Goal: Task Accomplishment & Management: Use online tool/utility

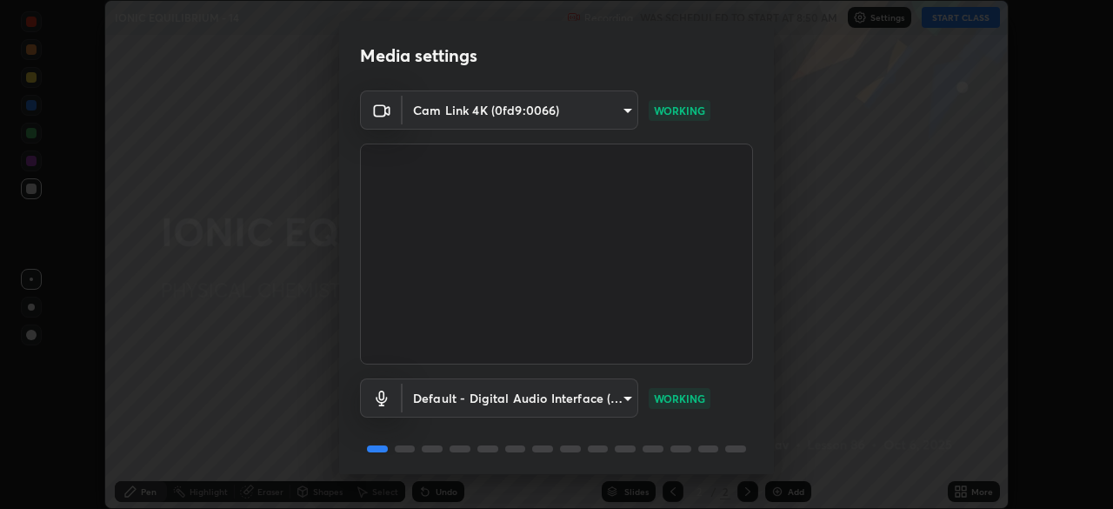
scroll to position [62, 0]
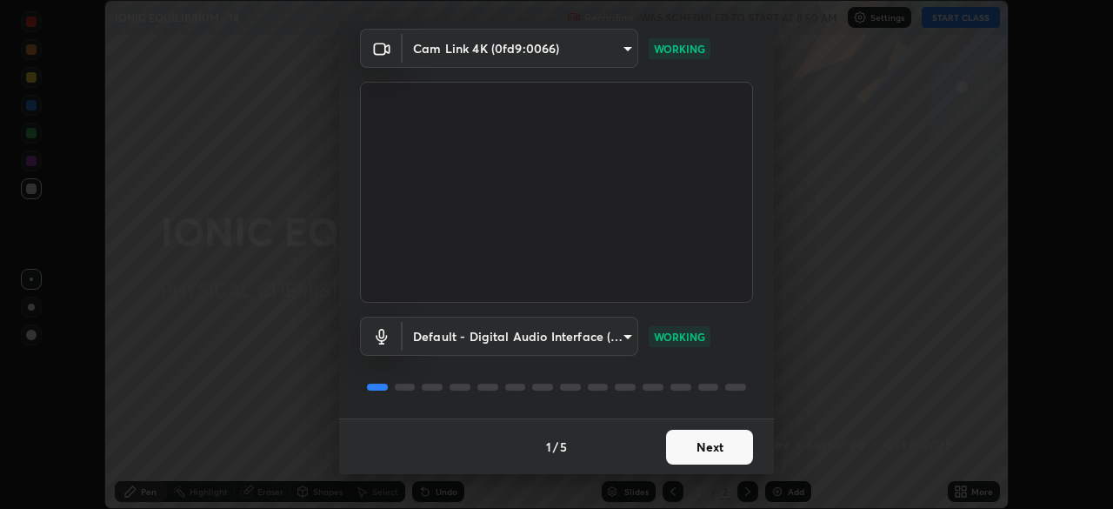
click at [726, 447] on button "Next" at bounding box center [709, 447] width 87 height 35
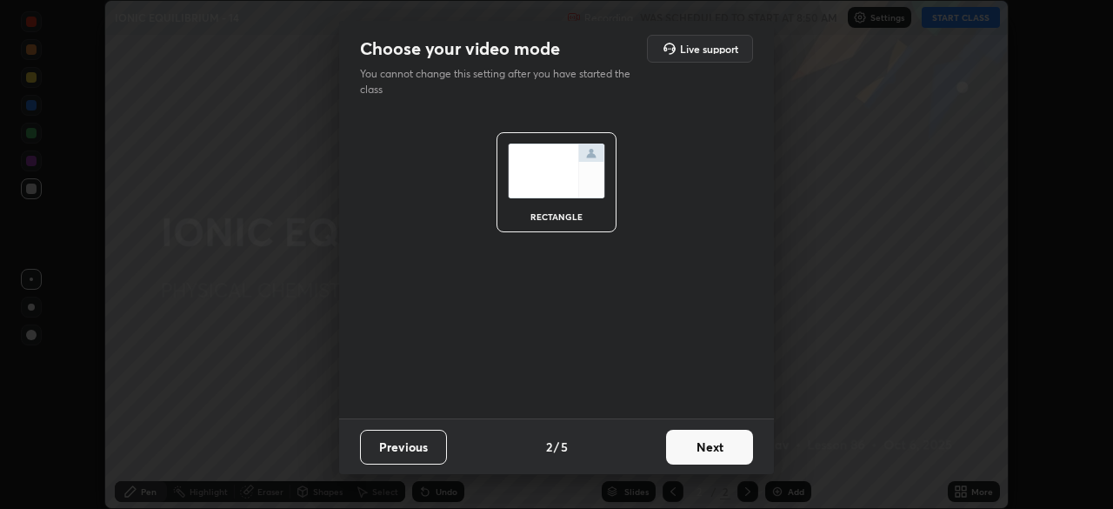
click at [732, 451] on button "Next" at bounding box center [709, 447] width 87 height 35
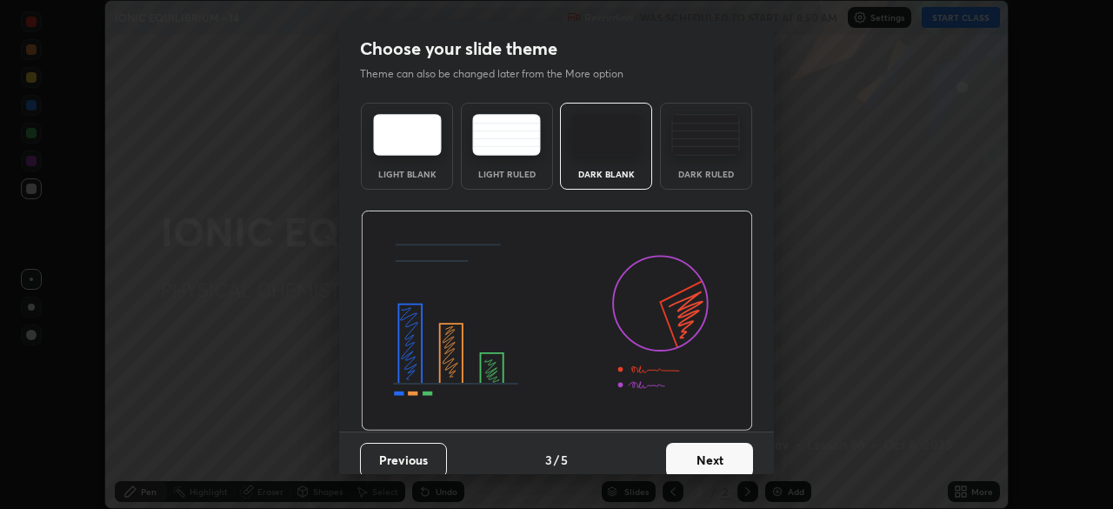
scroll to position [13, 0]
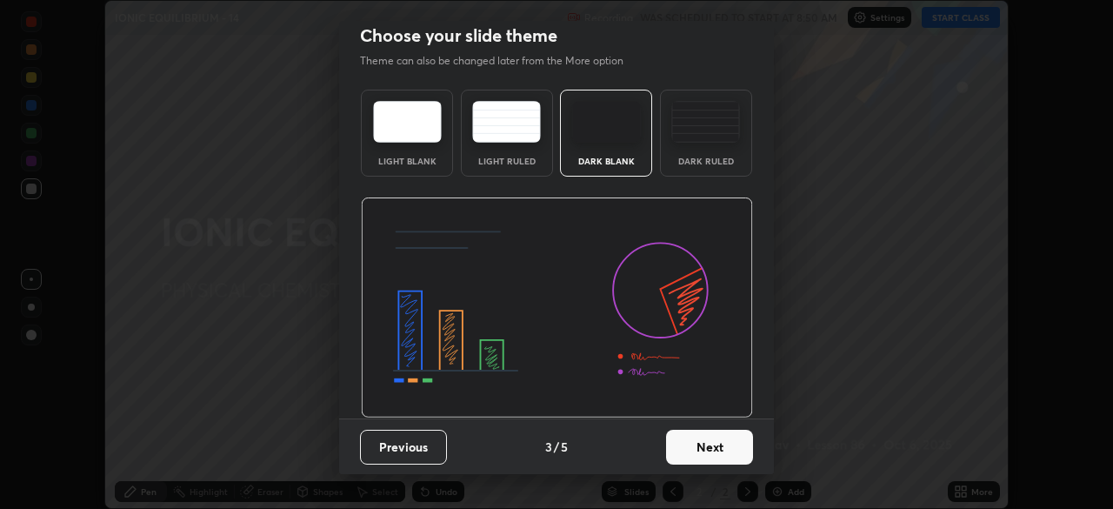
click at [725, 446] on button "Next" at bounding box center [709, 447] width 87 height 35
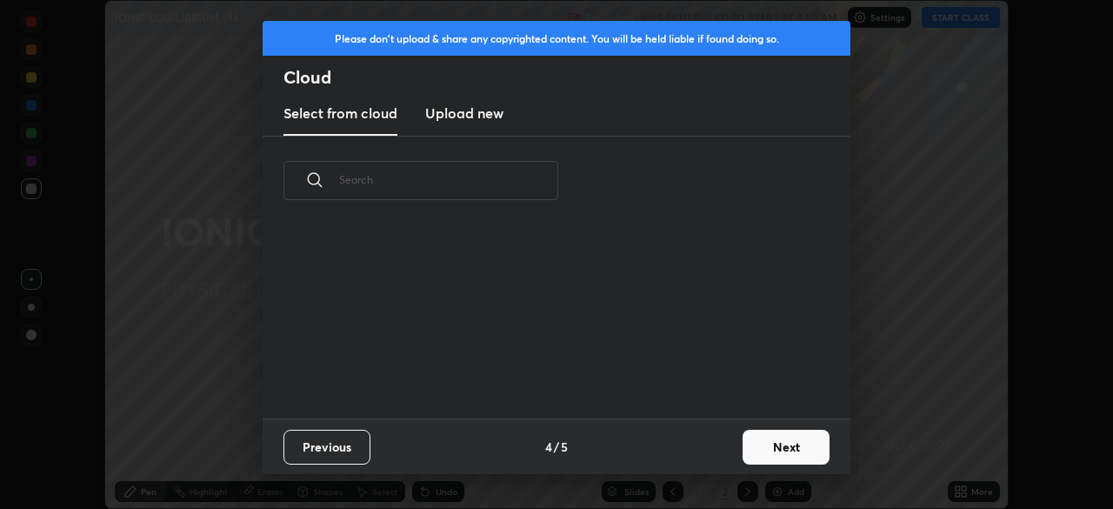
click at [752, 451] on button "Next" at bounding box center [786, 447] width 87 height 35
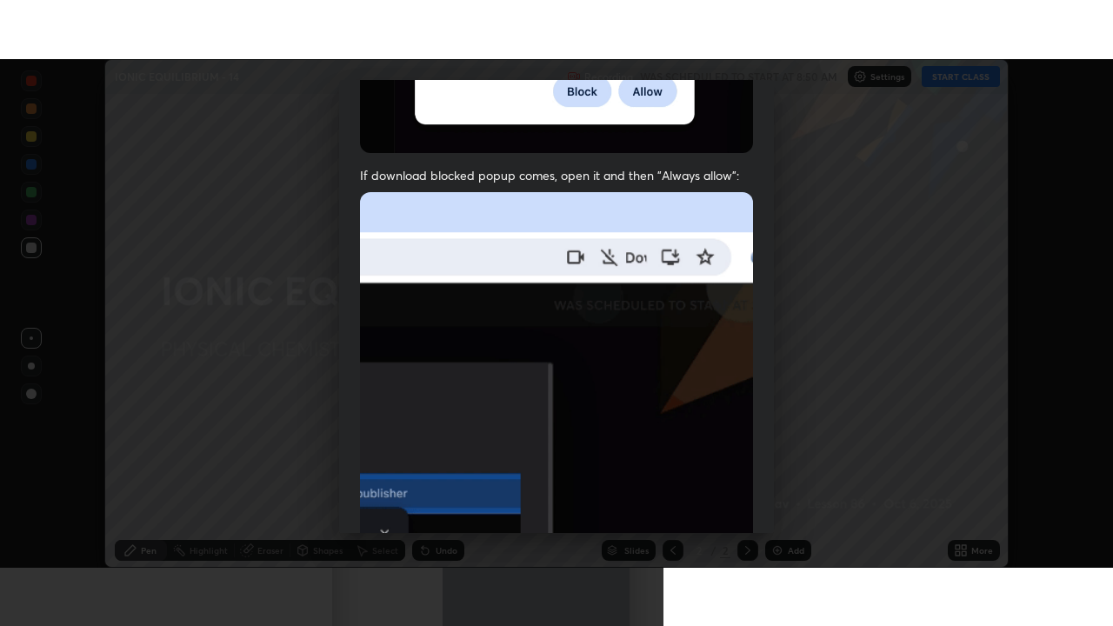
scroll to position [417, 0]
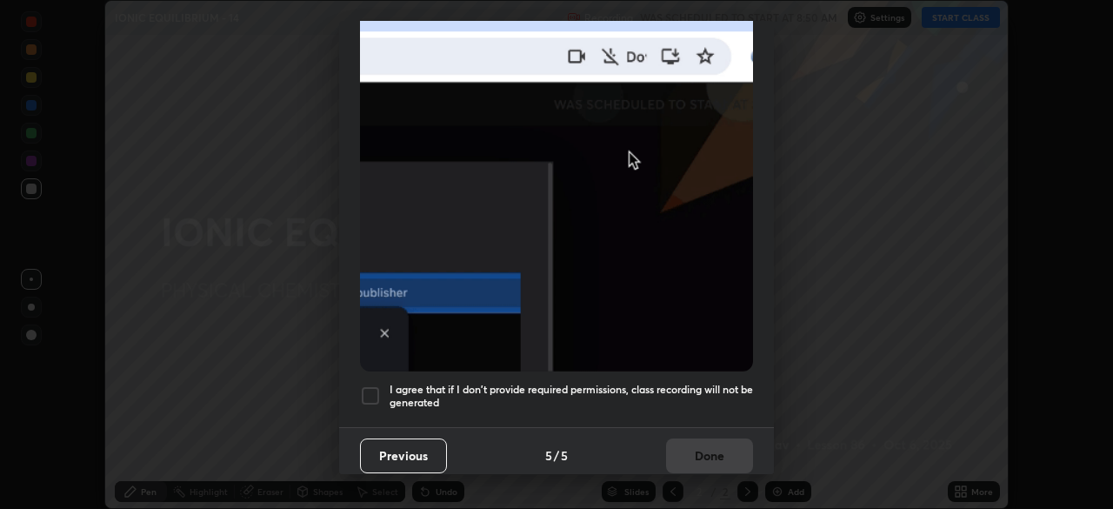
click at [679, 388] on h5 "I agree that if I don't provide required permissions, class recording will not …" at bounding box center [572, 396] width 364 height 27
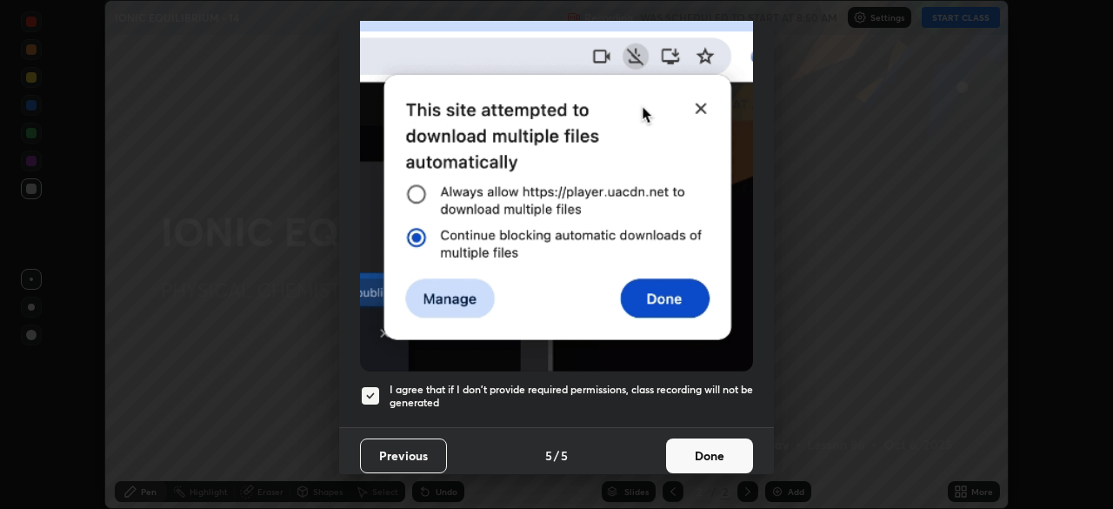
click at [711, 454] on button "Done" at bounding box center [709, 455] width 87 height 35
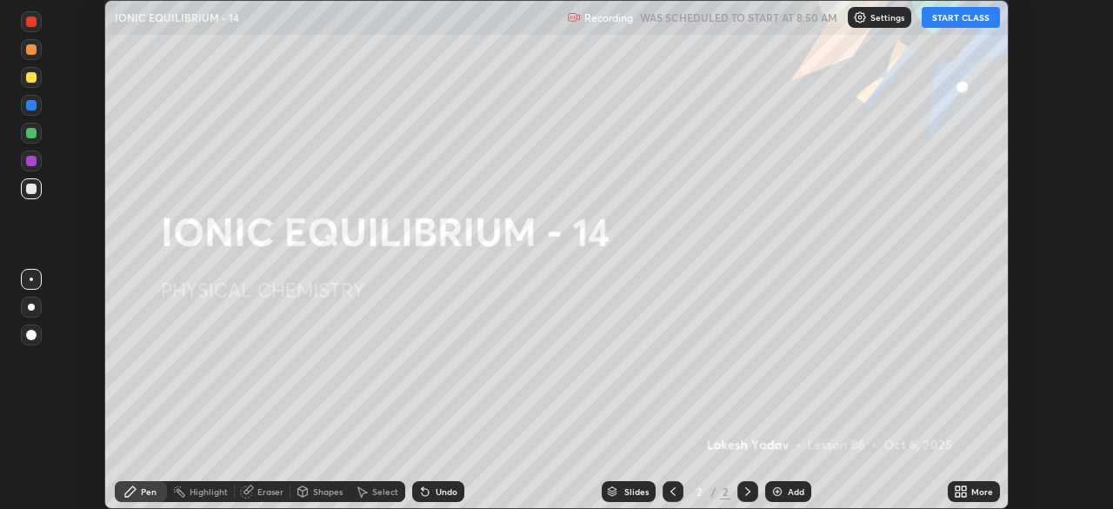
click at [959, 14] on button "START CLASS" at bounding box center [961, 17] width 78 height 21
click at [964, 488] on icon at bounding box center [964, 488] width 4 height 4
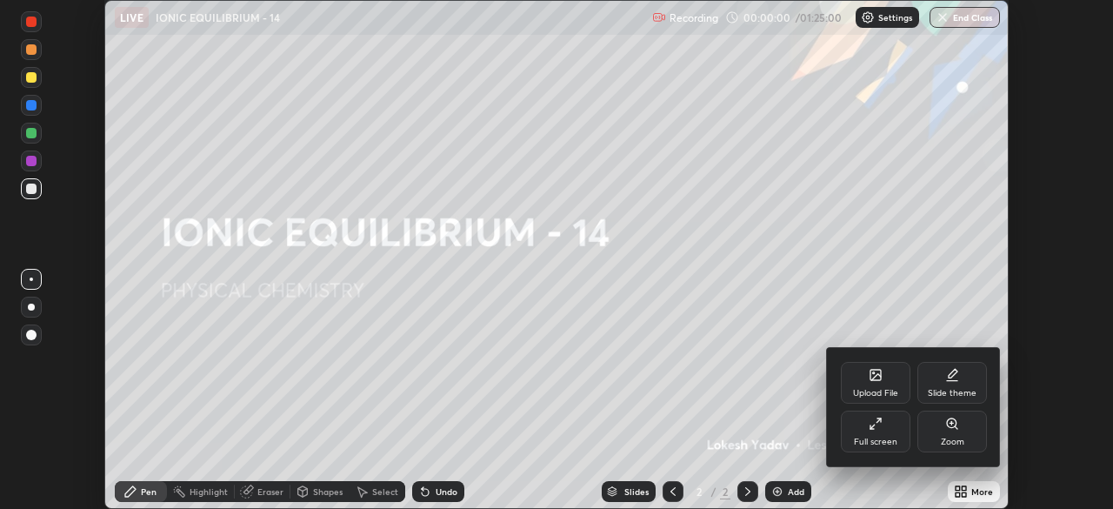
click at [886, 438] on div "Full screen" at bounding box center [875, 442] width 43 height 9
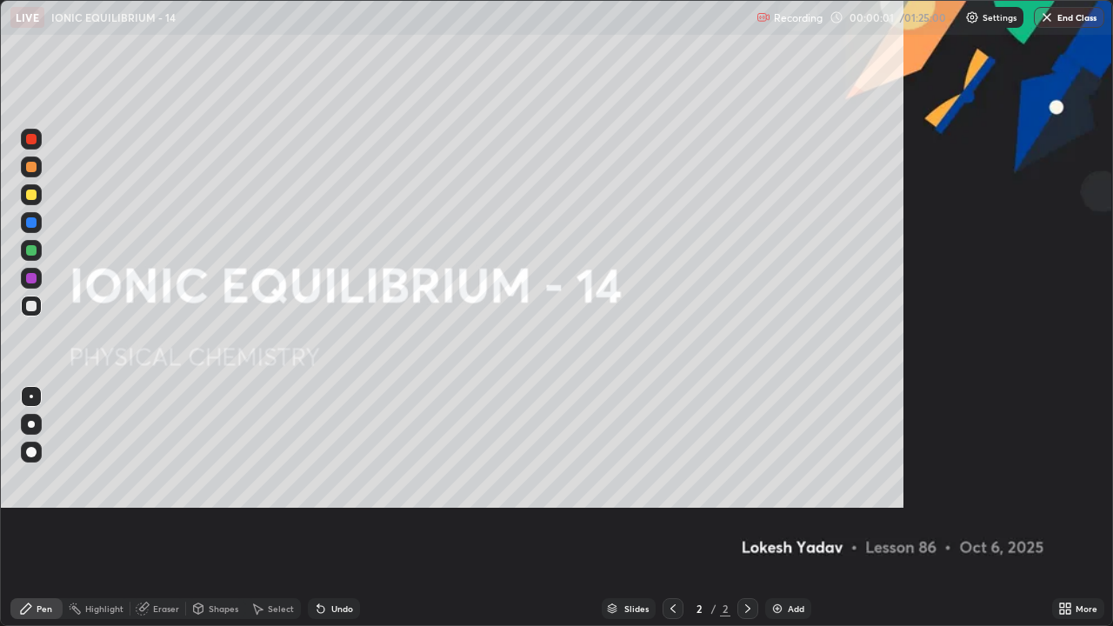
scroll to position [626, 1113]
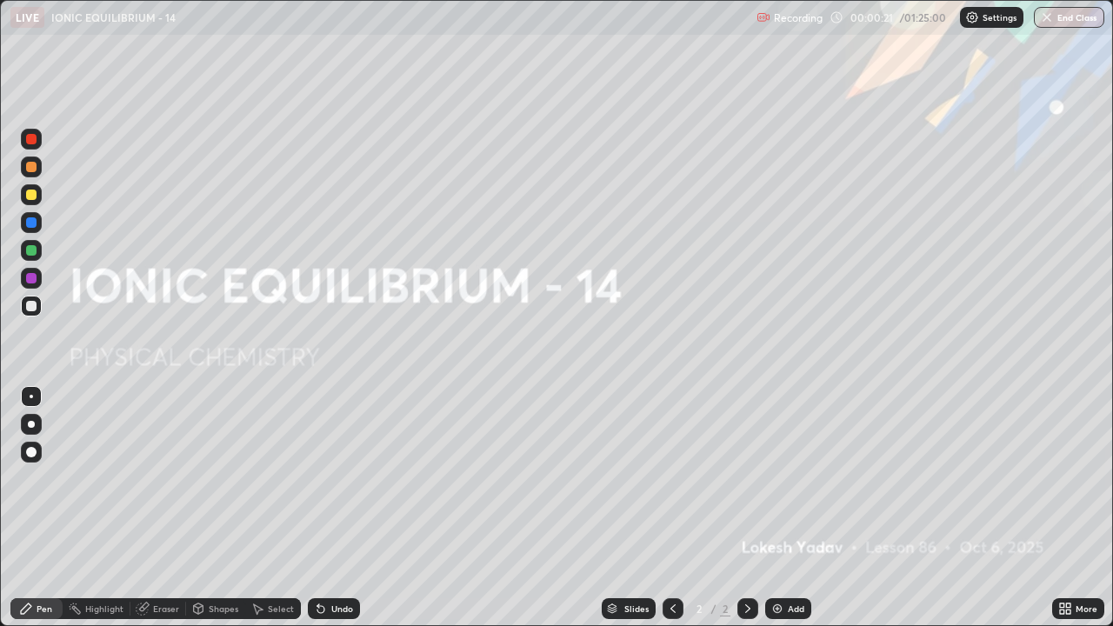
click at [29, 190] on div at bounding box center [31, 195] width 10 height 10
click at [774, 508] on img at bounding box center [778, 609] width 14 height 14
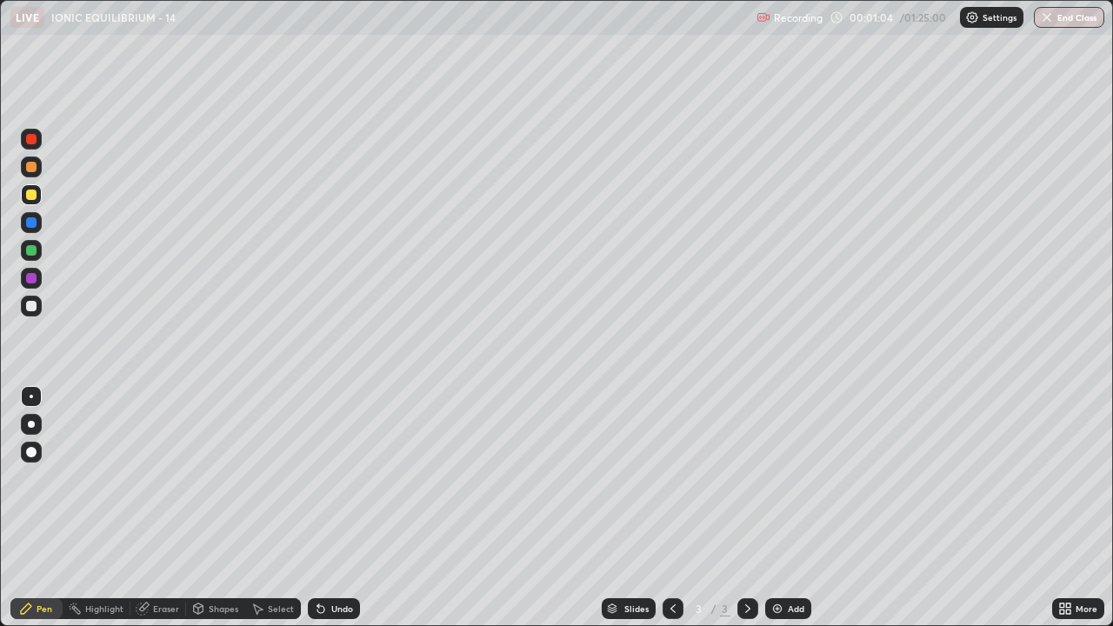
click at [28, 310] on div at bounding box center [31, 306] width 10 height 10
click at [41, 197] on div at bounding box center [31, 194] width 21 height 21
click at [30, 305] on div at bounding box center [31, 306] width 10 height 10
click at [342, 508] on div "Undo" at bounding box center [342, 609] width 22 height 9
click at [341, 508] on div "Undo" at bounding box center [342, 609] width 22 height 9
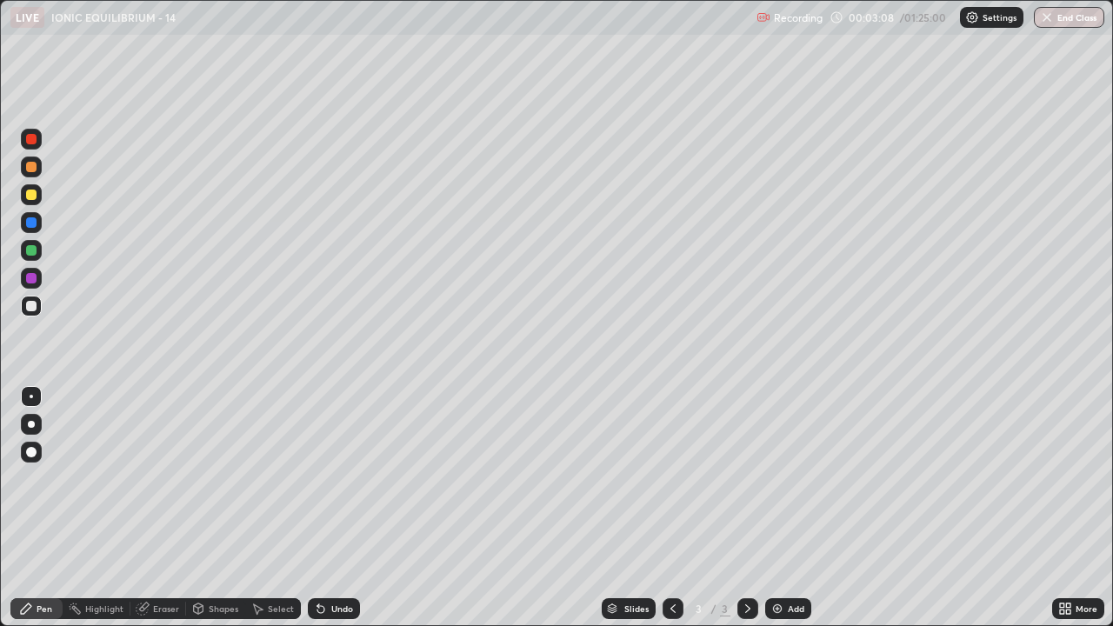
click at [344, 508] on div "Undo" at bounding box center [342, 609] width 22 height 9
click at [30, 244] on div at bounding box center [31, 250] width 21 height 21
click at [170, 508] on div "Eraser" at bounding box center [166, 609] width 26 height 9
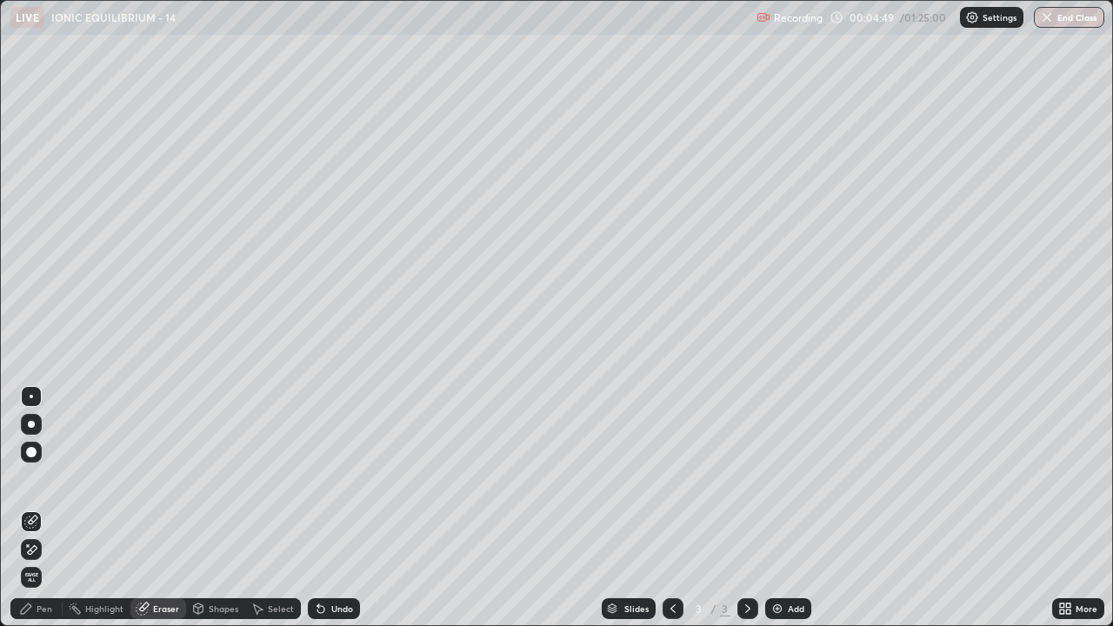
click at [334, 508] on div "Undo" at bounding box center [342, 609] width 22 height 9
click at [339, 508] on div "Undo" at bounding box center [342, 609] width 22 height 9
click at [41, 508] on div "Pen" at bounding box center [36, 608] width 52 height 21
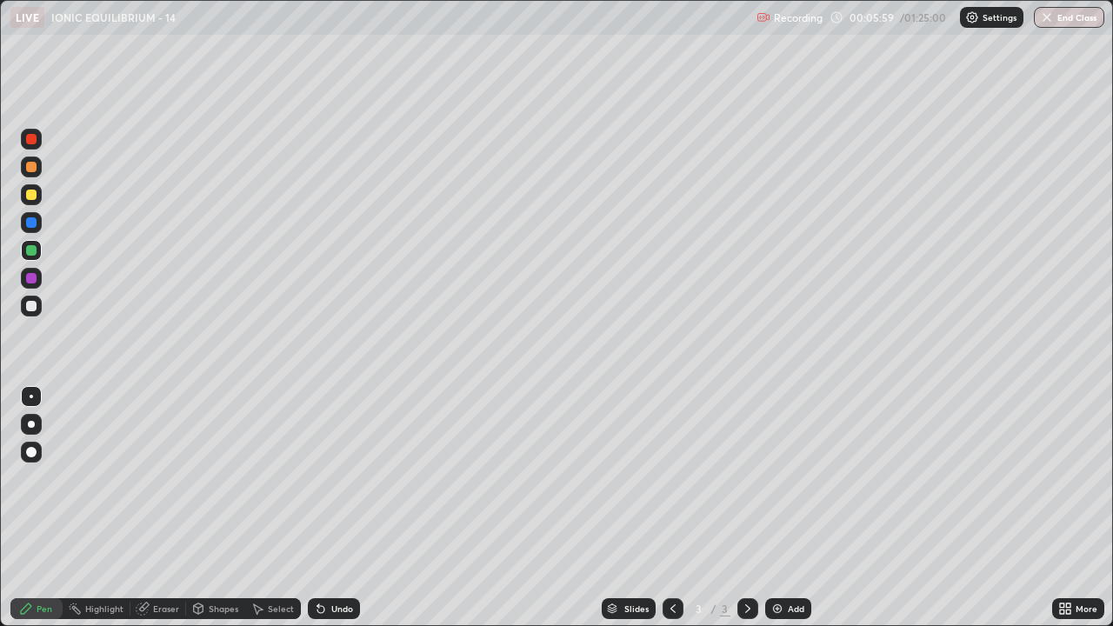
click at [780, 508] on img at bounding box center [778, 609] width 14 height 14
click at [30, 304] on div at bounding box center [31, 306] width 10 height 10
click at [317, 508] on icon at bounding box center [320, 609] width 7 height 7
click at [318, 508] on icon at bounding box center [320, 609] width 7 height 7
click at [320, 508] on icon at bounding box center [320, 609] width 7 height 7
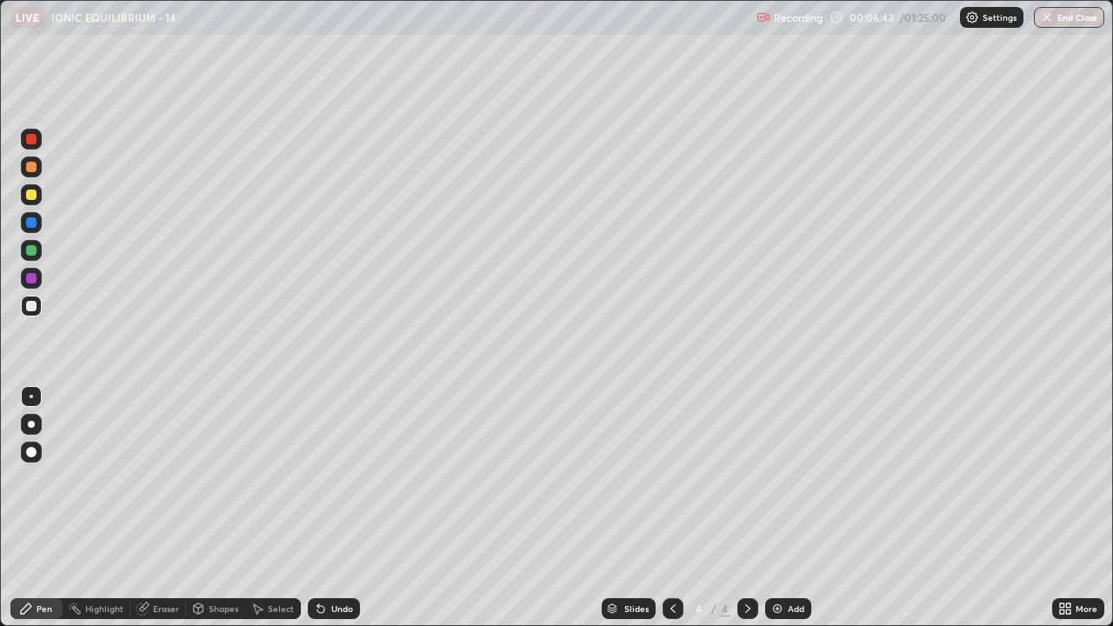
click at [321, 508] on icon at bounding box center [320, 609] width 7 height 7
click at [323, 508] on icon at bounding box center [321, 609] width 14 height 14
click at [324, 508] on icon at bounding box center [321, 609] width 14 height 14
click at [325, 508] on div "Undo" at bounding box center [334, 608] width 52 height 21
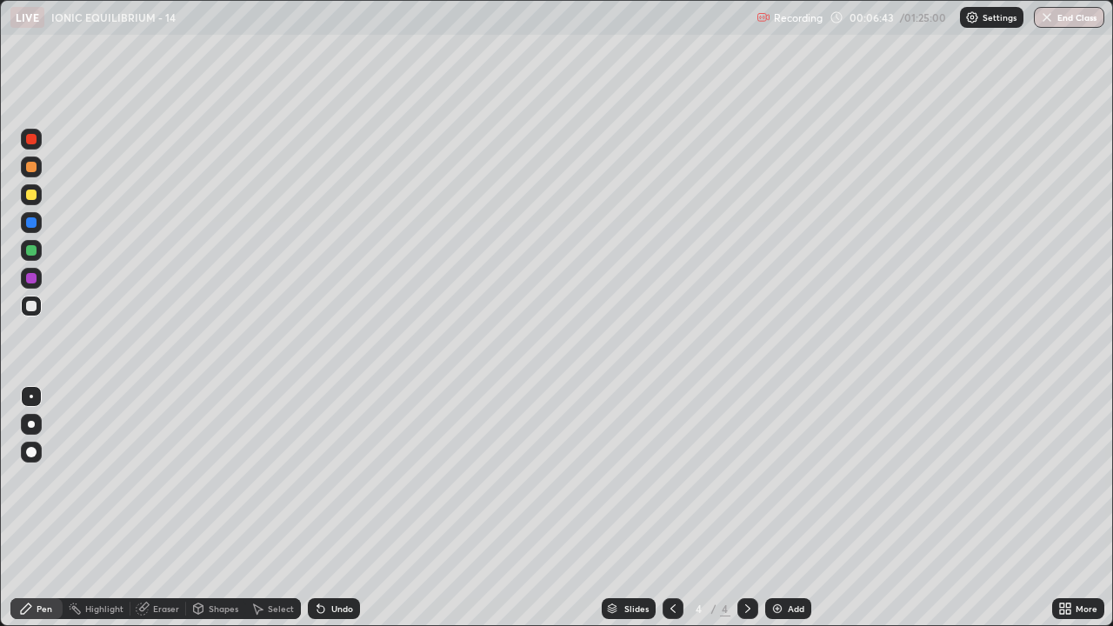
click at [328, 508] on div "Undo" at bounding box center [334, 608] width 52 height 21
click at [318, 508] on icon at bounding box center [320, 609] width 7 height 7
click at [327, 508] on div "Undo" at bounding box center [334, 608] width 52 height 21
click at [317, 508] on icon at bounding box center [318, 606] width 2 height 2
click at [331, 508] on div "Undo" at bounding box center [342, 609] width 22 height 9
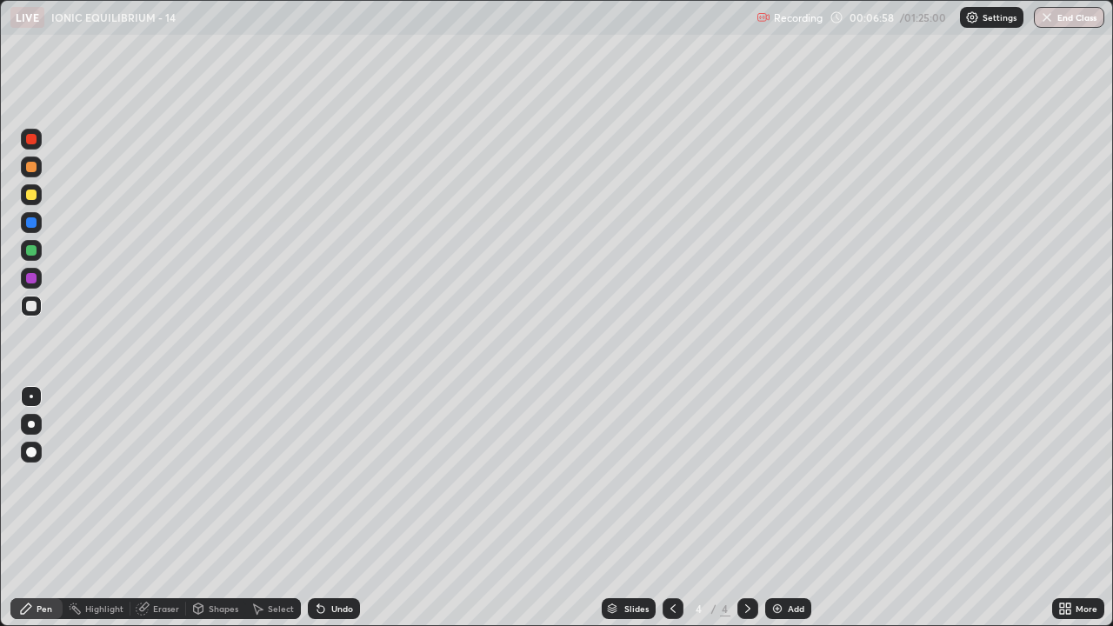
click at [335, 508] on div "Undo" at bounding box center [342, 609] width 22 height 9
click at [334, 508] on div "Undo" at bounding box center [342, 609] width 22 height 9
click at [318, 508] on icon at bounding box center [320, 609] width 7 height 7
click at [33, 249] on div at bounding box center [31, 250] width 10 height 10
click at [26, 308] on div at bounding box center [31, 306] width 10 height 10
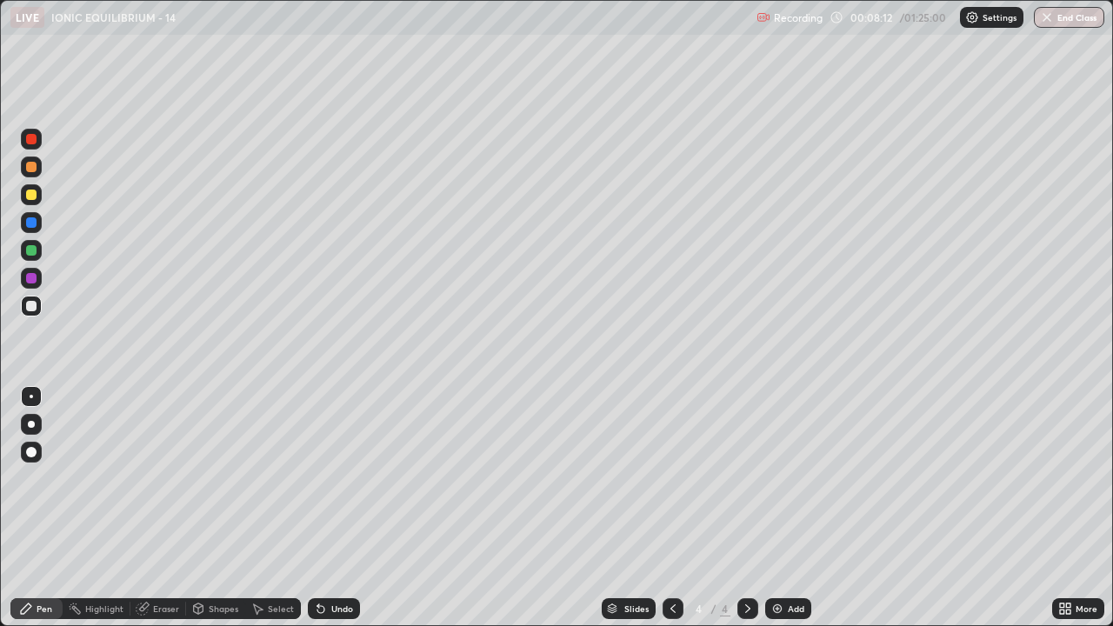
click at [30, 230] on div at bounding box center [31, 222] width 21 height 21
click at [33, 196] on div at bounding box center [31, 195] width 10 height 10
click at [170, 508] on div "Eraser" at bounding box center [166, 609] width 26 height 9
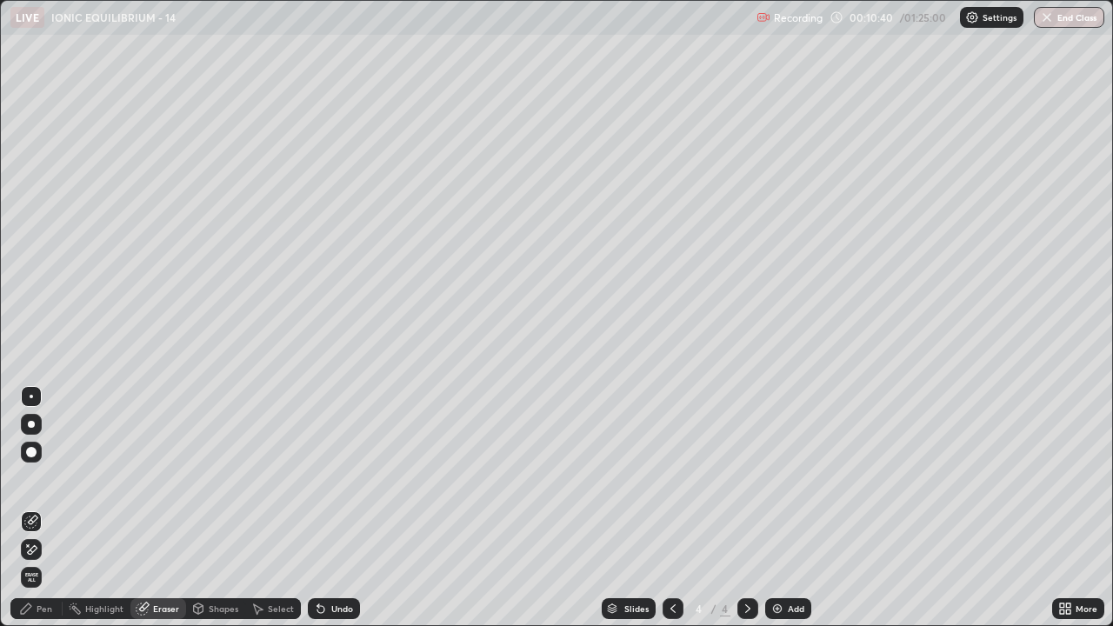
click at [54, 508] on div "Pen" at bounding box center [36, 608] width 52 height 21
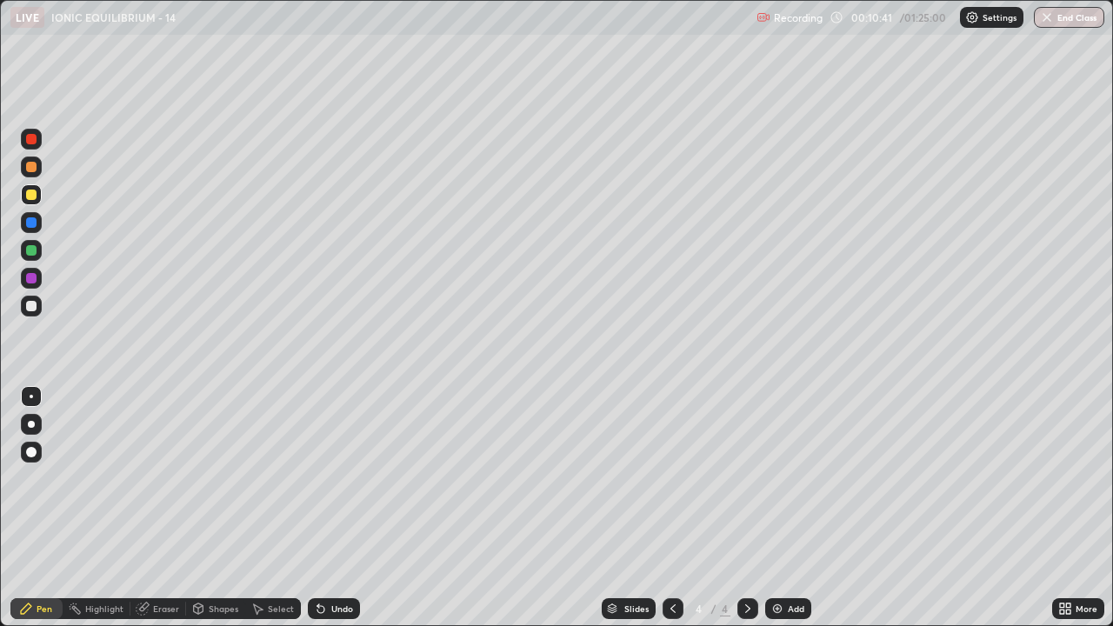
click at [30, 309] on div at bounding box center [31, 306] width 10 height 10
click at [780, 508] on img at bounding box center [778, 609] width 14 height 14
click at [33, 254] on div at bounding box center [31, 250] width 10 height 10
click at [324, 508] on icon at bounding box center [321, 609] width 14 height 14
click at [328, 508] on div "Undo" at bounding box center [334, 608] width 52 height 21
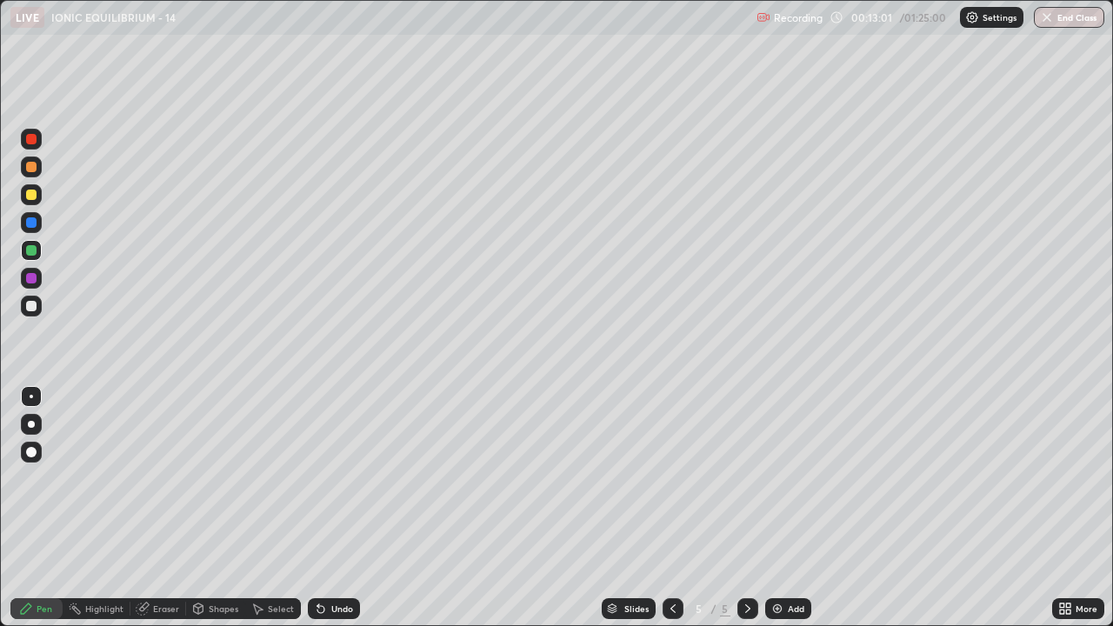
click at [328, 508] on div "Undo" at bounding box center [334, 608] width 52 height 21
click at [325, 508] on div "Undo" at bounding box center [334, 608] width 52 height 21
click at [323, 508] on icon at bounding box center [321, 609] width 14 height 14
click at [31, 196] on div at bounding box center [31, 195] width 10 height 10
click at [31, 251] on div at bounding box center [31, 250] width 10 height 10
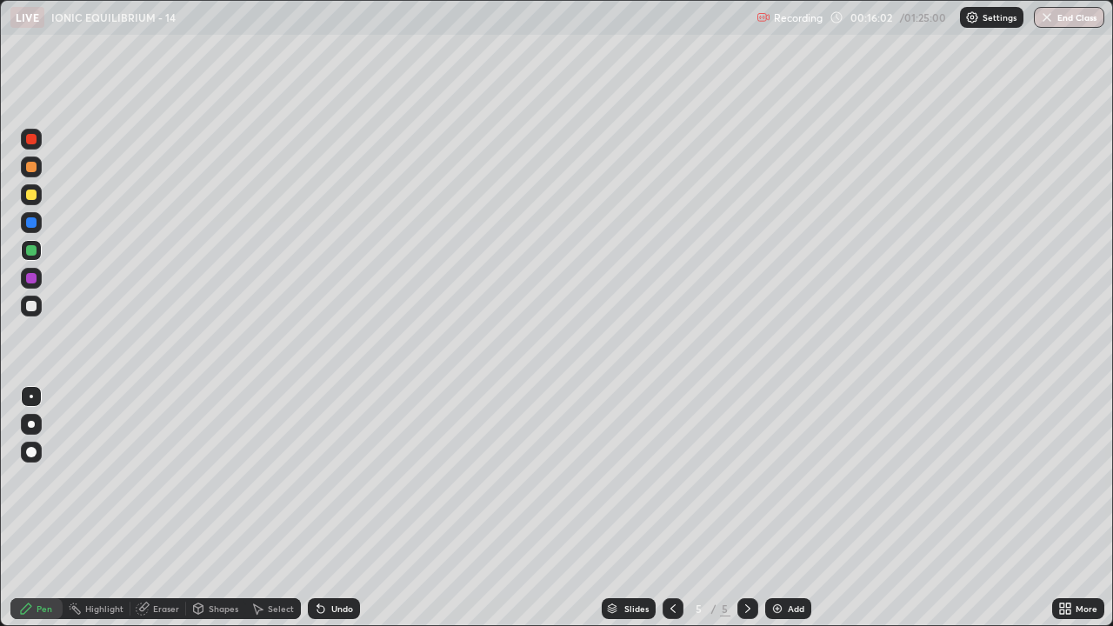
click at [777, 508] on img at bounding box center [778, 609] width 14 height 14
click at [30, 304] on div at bounding box center [31, 306] width 10 height 10
click at [33, 197] on div at bounding box center [31, 195] width 10 height 10
click at [324, 508] on icon at bounding box center [321, 609] width 14 height 14
click at [318, 508] on icon at bounding box center [320, 609] width 7 height 7
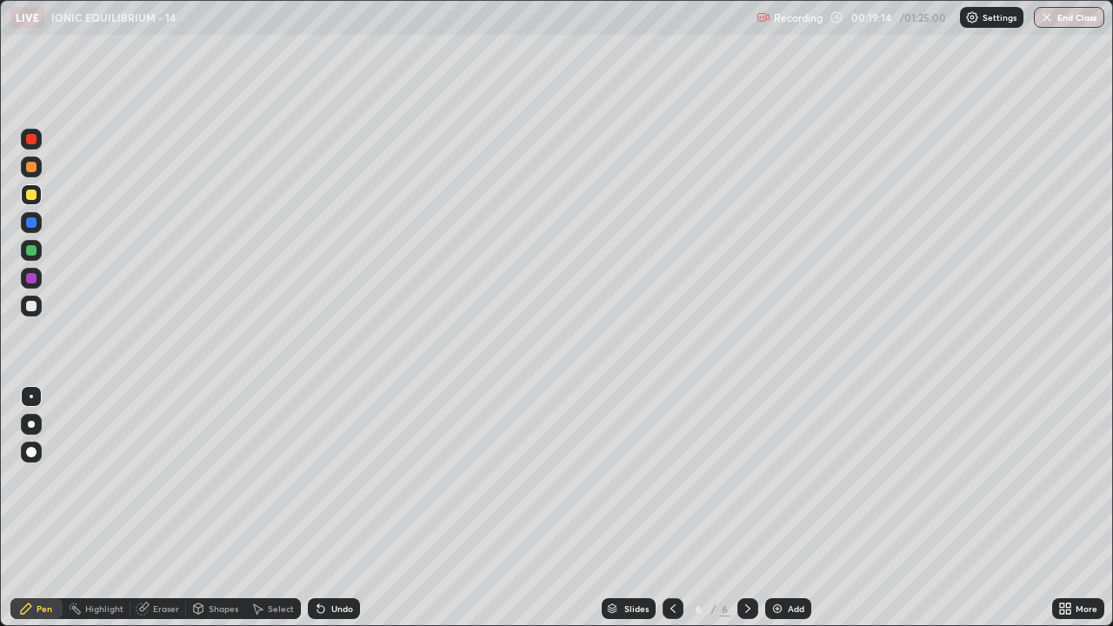
click at [34, 304] on div at bounding box center [31, 306] width 10 height 10
click at [771, 508] on img at bounding box center [778, 609] width 14 height 14
click at [30, 196] on div at bounding box center [31, 195] width 10 height 10
click at [31, 308] on div at bounding box center [31, 306] width 10 height 10
click at [29, 255] on div at bounding box center [31, 250] width 10 height 10
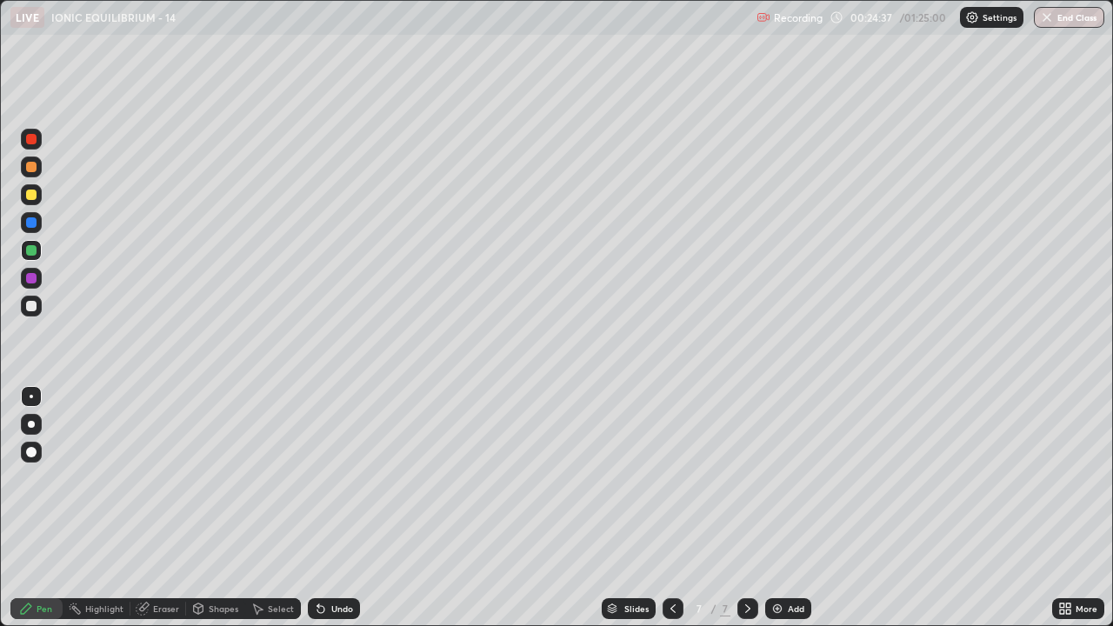
click at [33, 309] on div at bounding box center [31, 306] width 10 height 10
click at [328, 508] on div "Undo" at bounding box center [334, 608] width 52 height 21
click at [327, 508] on div "Undo" at bounding box center [334, 608] width 52 height 21
click at [324, 508] on icon at bounding box center [321, 609] width 14 height 14
click at [338, 508] on div "Undo" at bounding box center [342, 609] width 22 height 9
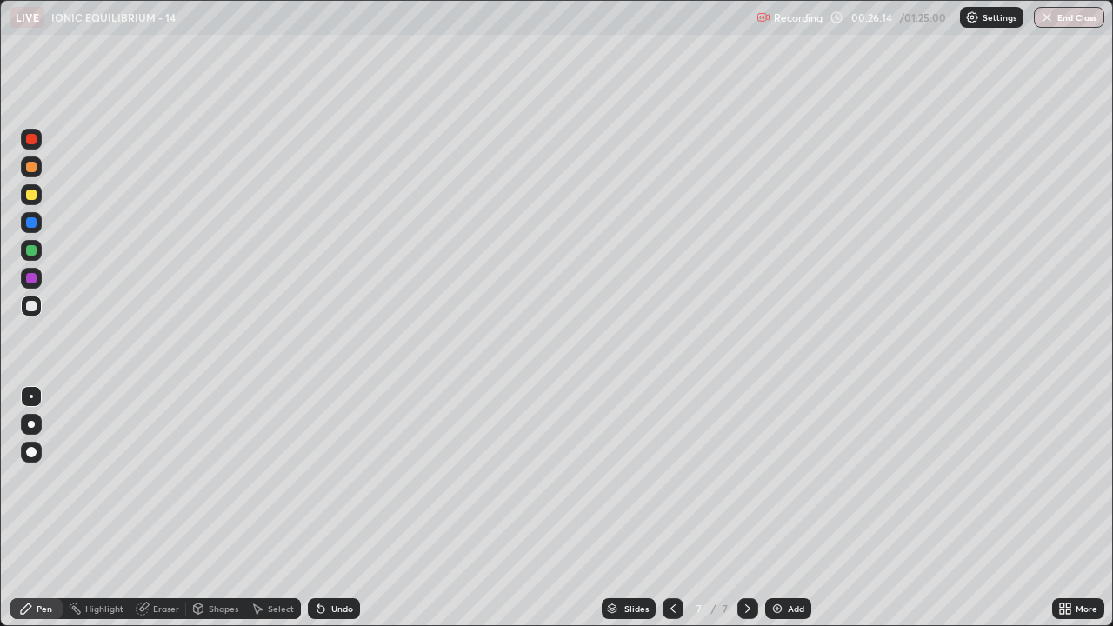
click at [342, 508] on div "Undo" at bounding box center [342, 609] width 22 height 9
click at [320, 508] on icon at bounding box center [320, 609] width 7 height 7
click at [317, 508] on icon at bounding box center [318, 606] width 2 height 2
click at [323, 508] on div "Undo" at bounding box center [334, 608] width 52 height 21
click at [324, 508] on icon at bounding box center [321, 609] width 14 height 14
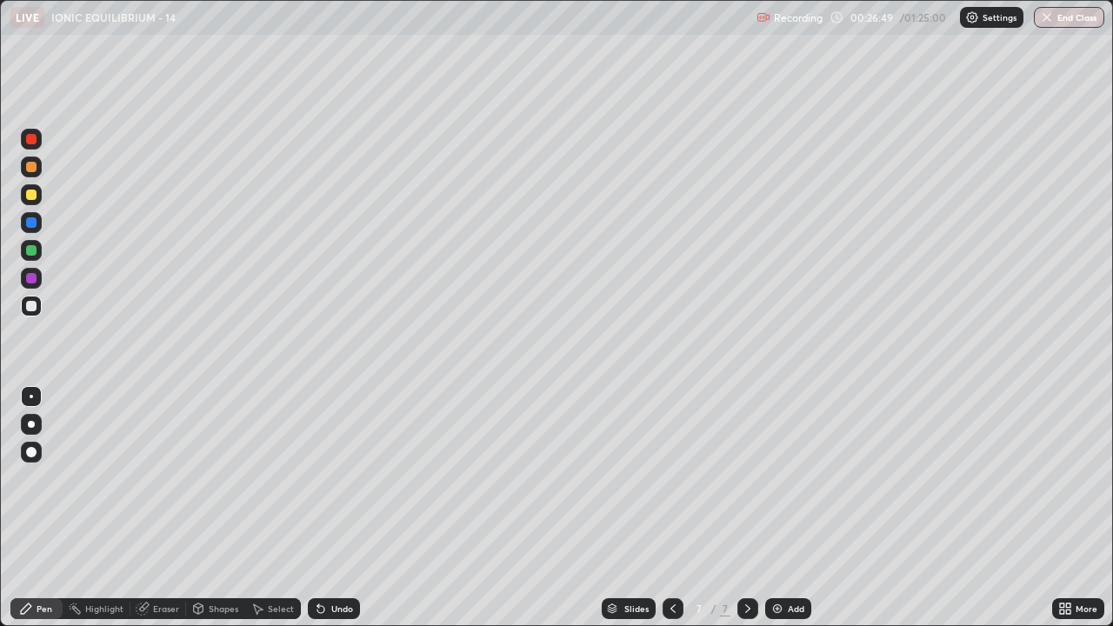
click at [321, 508] on icon at bounding box center [320, 609] width 7 height 7
click at [322, 508] on icon at bounding box center [320, 609] width 7 height 7
click at [327, 508] on div "Undo" at bounding box center [334, 608] width 52 height 21
click at [336, 508] on div "Undo" at bounding box center [342, 609] width 22 height 9
click at [271, 508] on div "Select" at bounding box center [273, 608] width 56 height 35
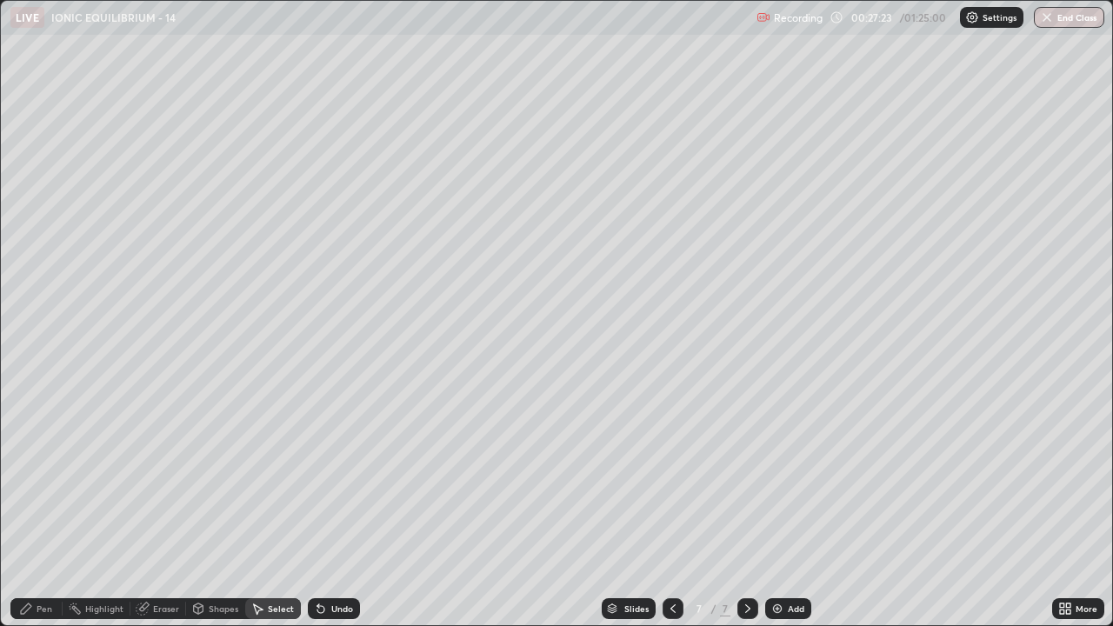
click at [49, 508] on div "Pen" at bounding box center [45, 609] width 16 height 9
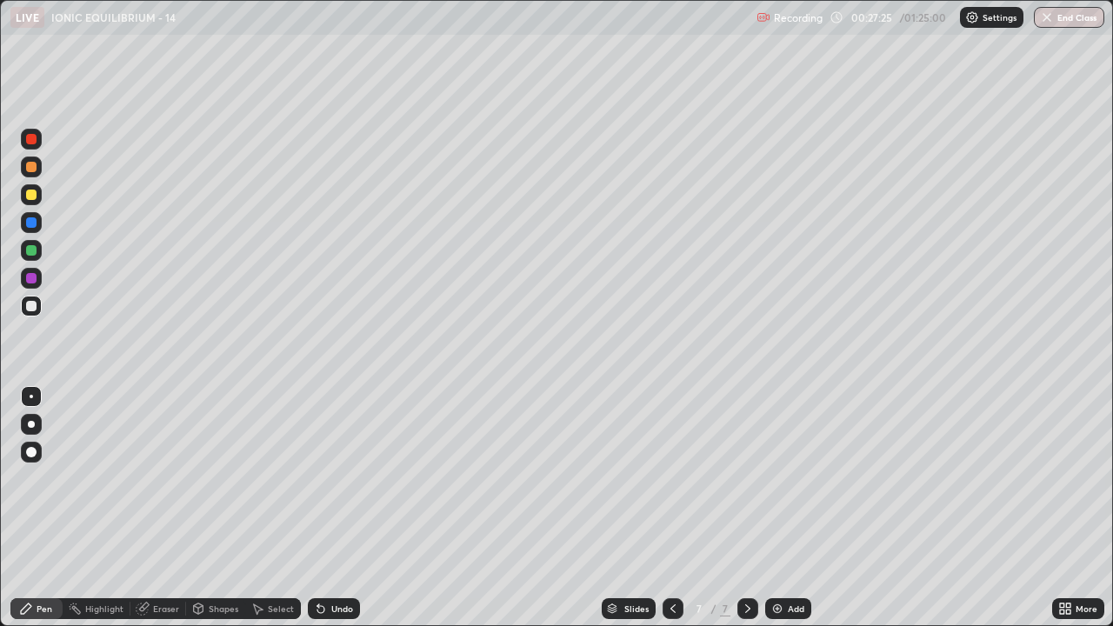
click at [23, 196] on div at bounding box center [31, 194] width 21 height 21
click at [26, 309] on div at bounding box center [31, 306] width 10 height 10
click at [354, 508] on div "Undo" at bounding box center [334, 608] width 52 height 21
click at [339, 508] on div "Undo" at bounding box center [342, 609] width 22 height 9
click at [34, 199] on div at bounding box center [31, 195] width 10 height 10
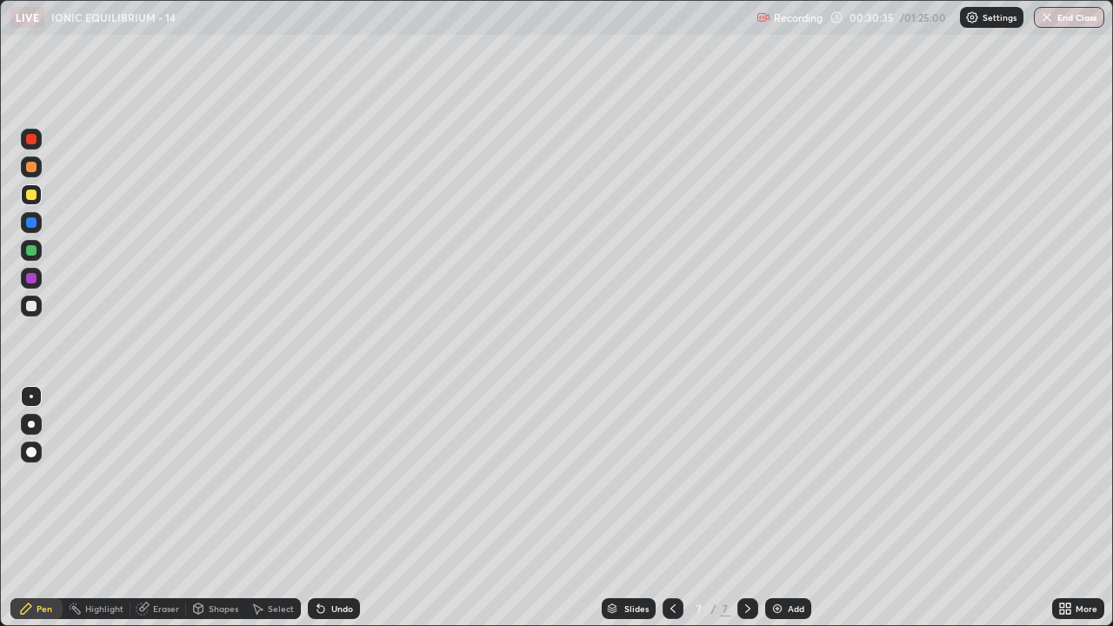
click at [260, 508] on div "Select" at bounding box center [273, 608] width 56 height 21
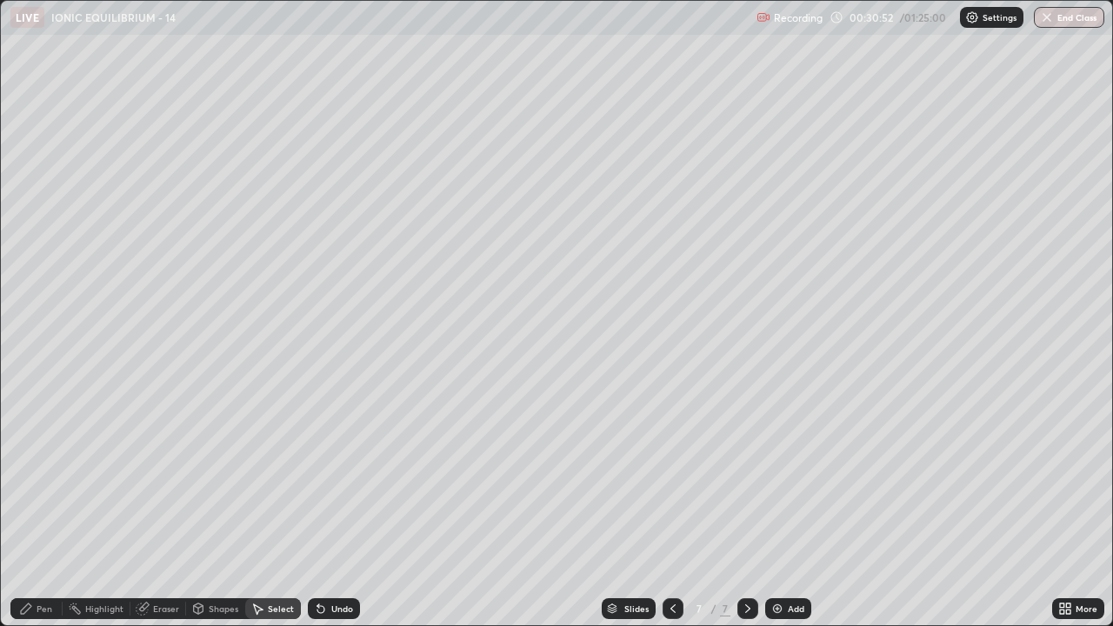
click at [51, 508] on div "Pen" at bounding box center [45, 609] width 16 height 9
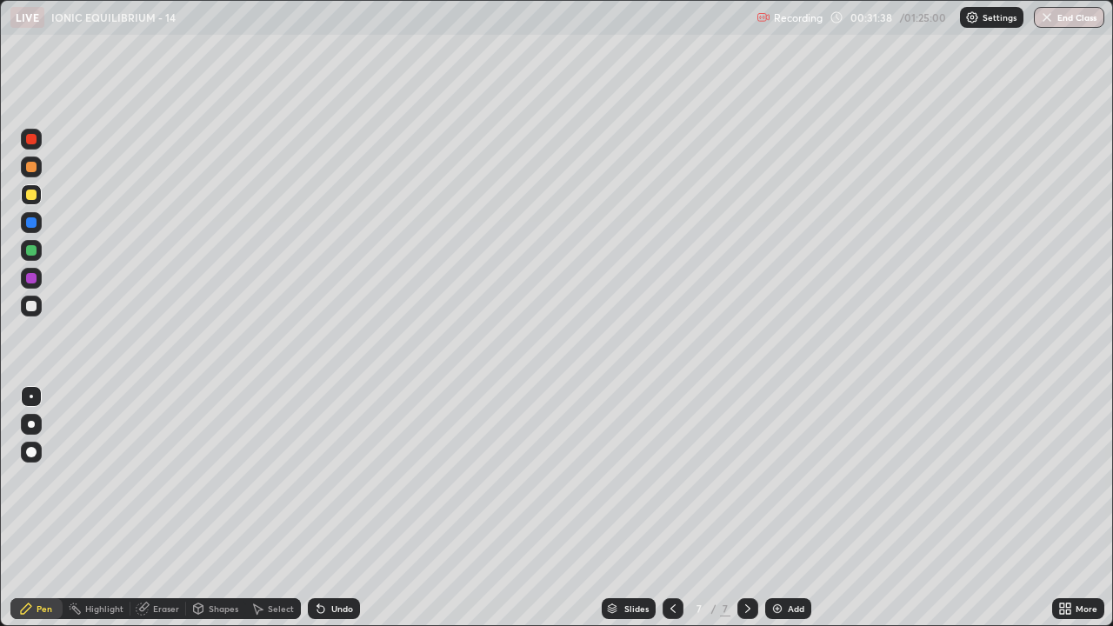
click at [35, 311] on div at bounding box center [31, 306] width 21 height 21
click at [334, 508] on div "Undo" at bounding box center [342, 609] width 22 height 9
click at [337, 508] on div "Undo" at bounding box center [342, 609] width 22 height 9
click at [342, 508] on div "Undo" at bounding box center [342, 609] width 22 height 9
click at [344, 508] on div "Undo" at bounding box center [342, 609] width 22 height 9
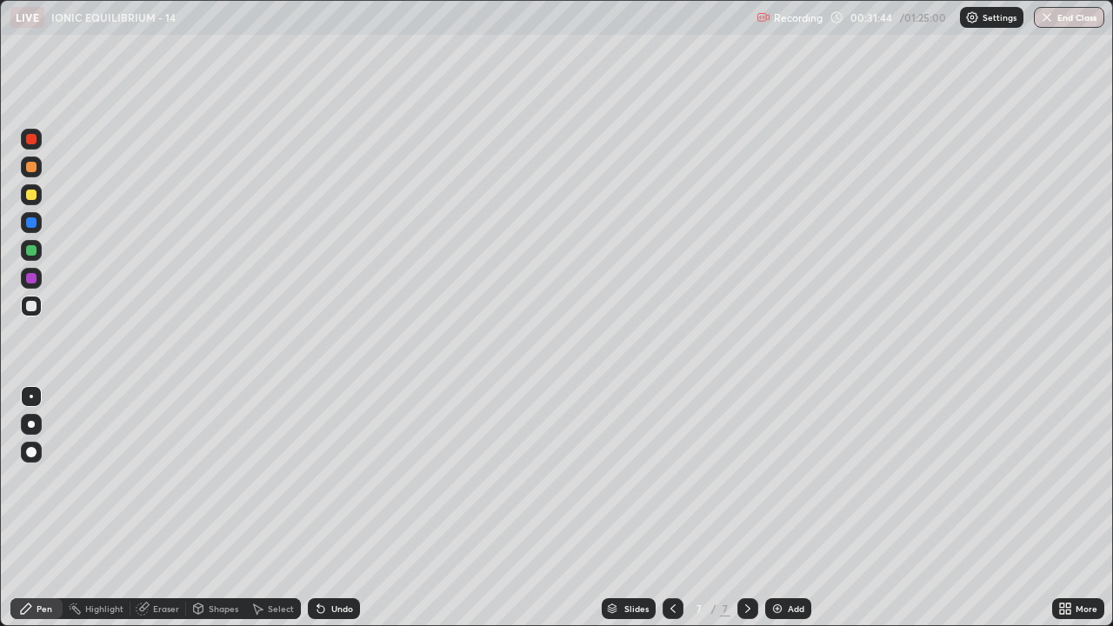
click at [344, 508] on div "Undo" at bounding box center [342, 609] width 22 height 9
click at [339, 508] on div "Undo" at bounding box center [342, 609] width 22 height 9
click at [41, 200] on div at bounding box center [31, 194] width 21 height 21
click at [30, 307] on div at bounding box center [31, 306] width 10 height 10
click at [31, 201] on div at bounding box center [31, 194] width 21 height 21
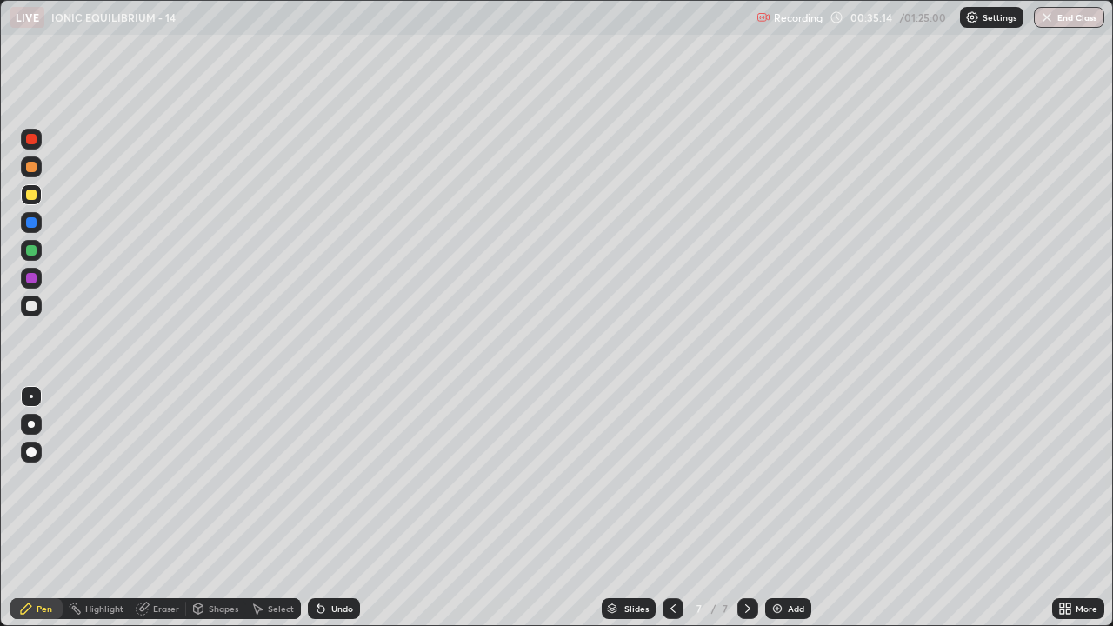
click at [274, 508] on div "Select" at bounding box center [273, 608] width 56 height 21
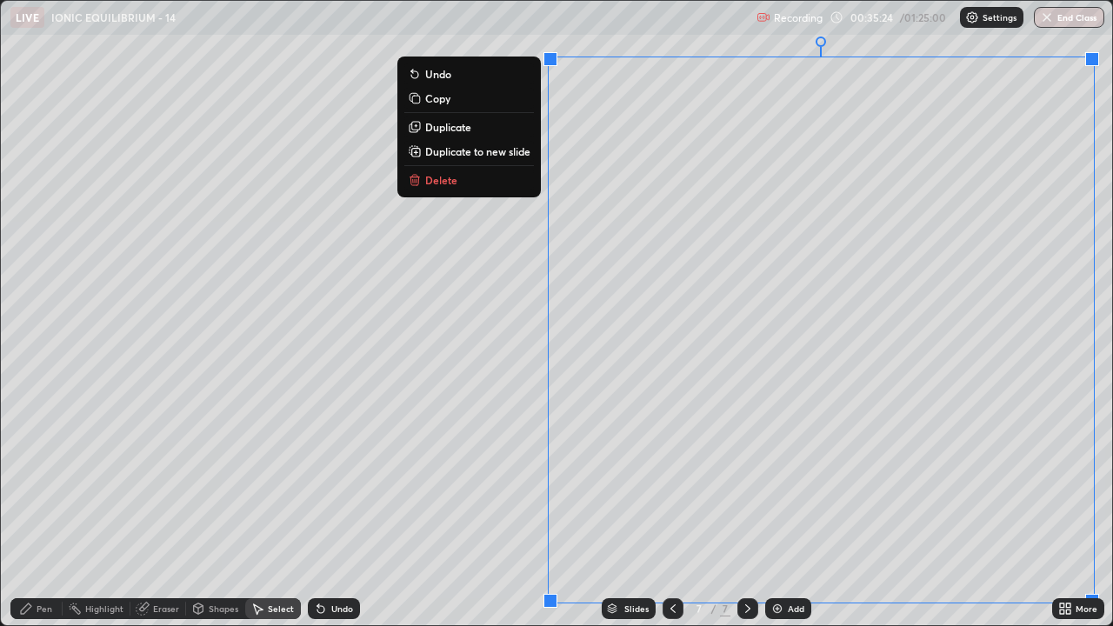
click at [495, 147] on p "Duplicate to new slide" at bounding box center [477, 151] width 105 height 14
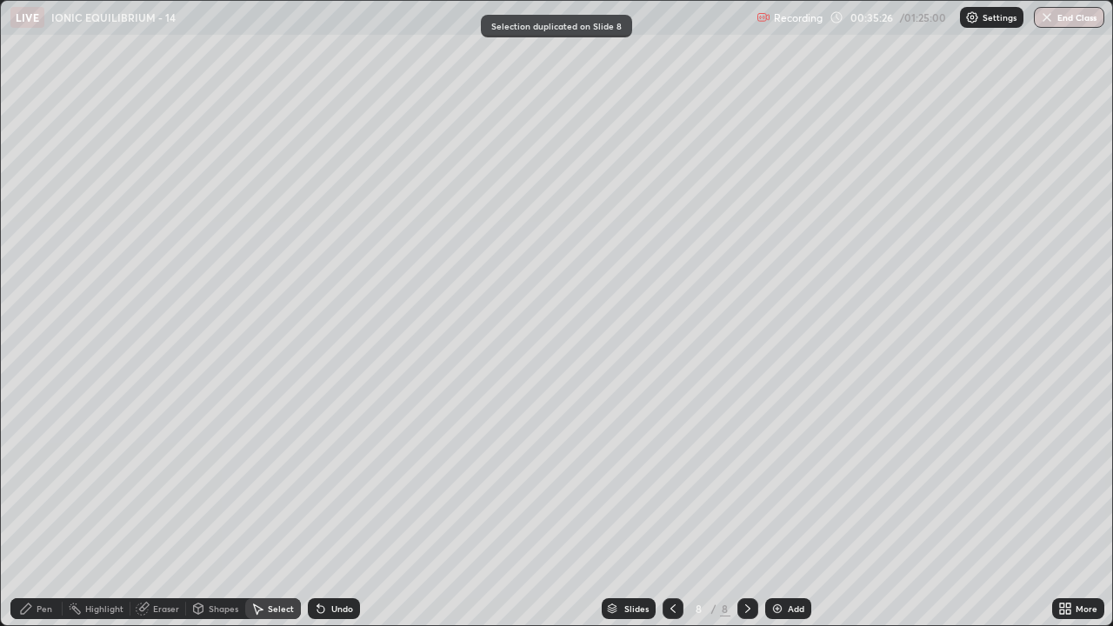
click at [36, 508] on div "Pen" at bounding box center [36, 608] width 52 height 21
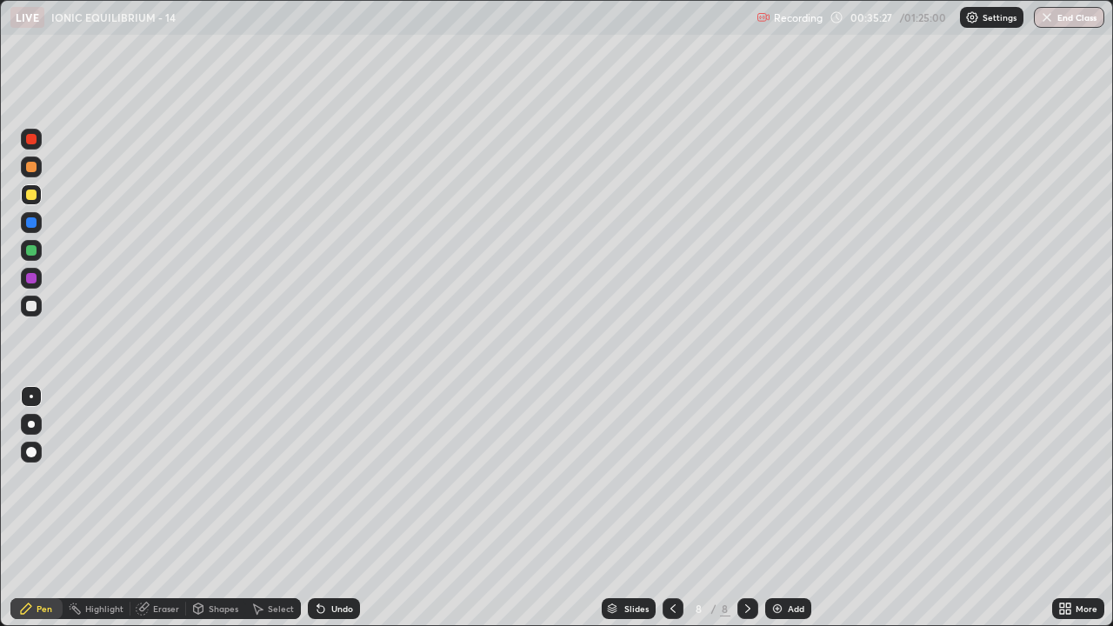
click at [30, 192] on div at bounding box center [31, 195] width 10 height 10
click at [32, 313] on div at bounding box center [31, 306] width 21 height 21
click at [32, 304] on div at bounding box center [31, 306] width 10 height 10
click at [31, 171] on div at bounding box center [31, 167] width 10 height 10
click at [325, 508] on div "Undo" at bounding box center [334, 608] width 52 height 21
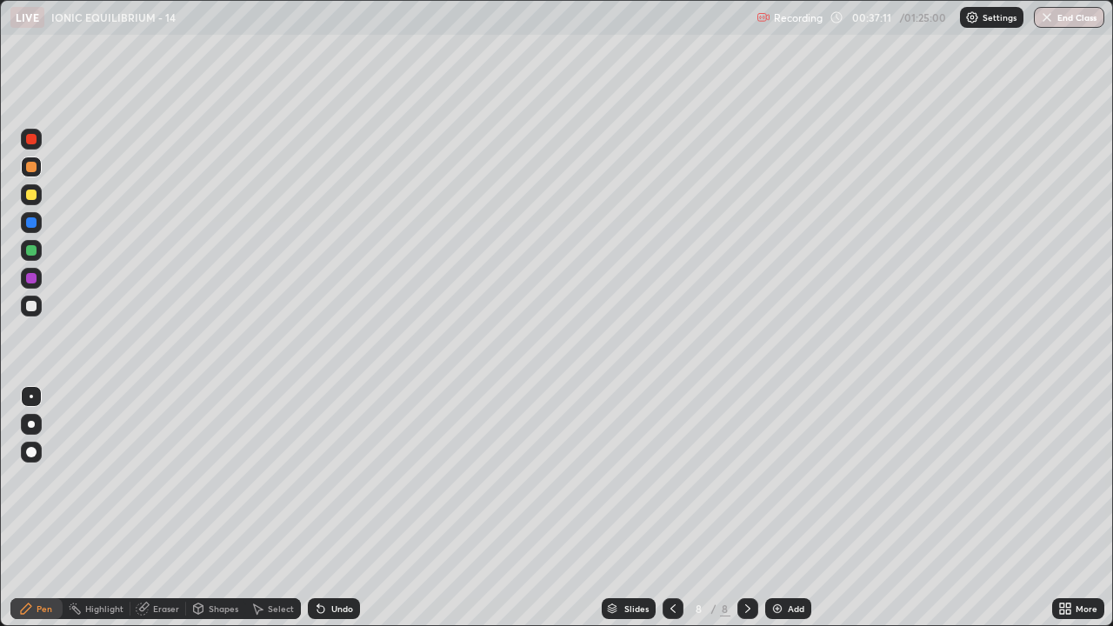
click at [41, 305] on div at bounding box center [31, 306] width 21 height 21
click at [35, 199] on div at bounding box center [31, 194] width 21 height 21
click at [331, 508] on div "Undo" at bounding box center [342, 609] width 22 height 9
click at [33, 308] on div at bounding box center [31, 306] width 10 height 10
click at [325, 508] on div "Undo" at bounding box center [334, 608] width 52 height 21
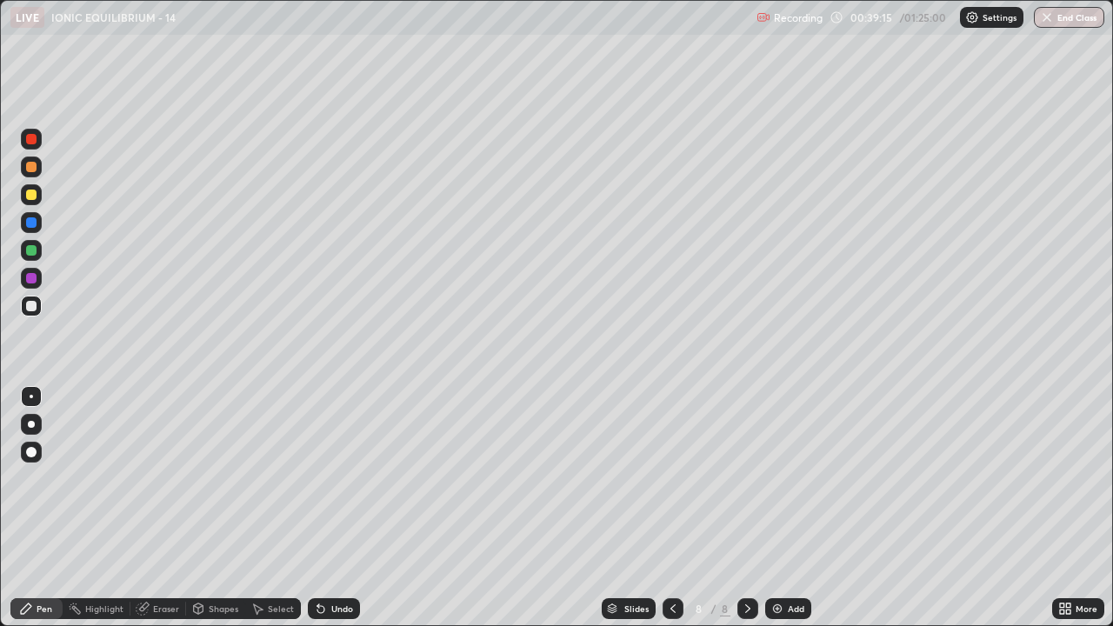
click at [325, 508] on icon at bounding box center [321, 609] width 14 height 14
click at [324, 508] on icon at bounding box center [321, 609] width 14 height 14
click at [31, 197] on div at bounding box center [31, 195] width 10 height 10
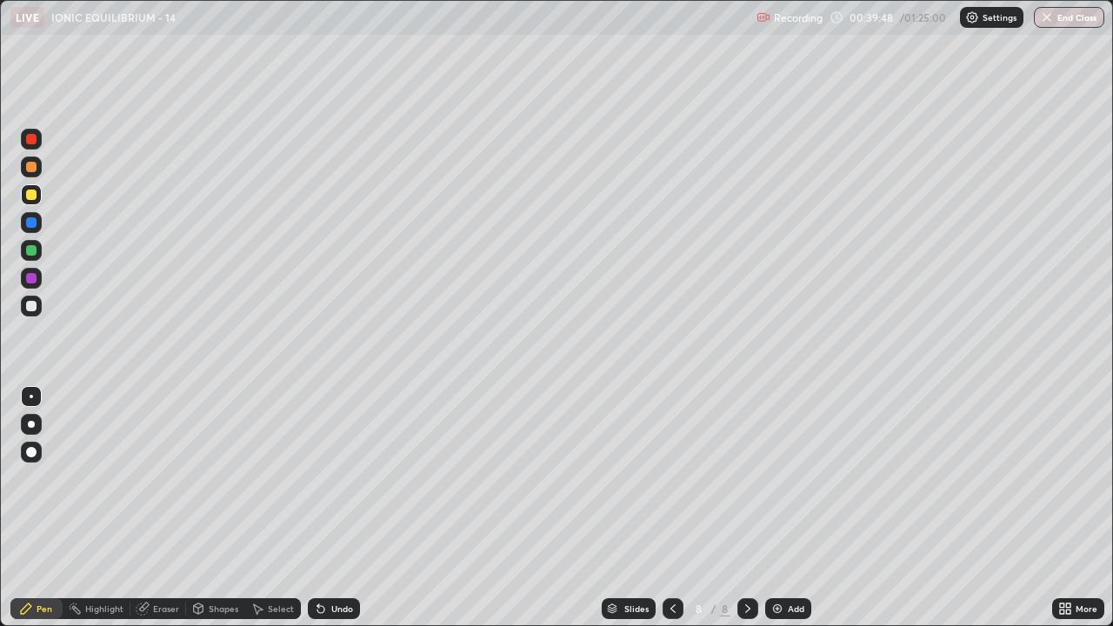
click at [331, 508] on div "Undo" at bounding box center [342, 609] width 22 height 9
click at [333, 508] on div "Undo" at bounding box center [342, 609] width 22 height 9
click at [326, 508] on div "Undo" at bounding box center [334, 608] width 52 height 21
click at [341, 508] on div "Undo" at bounding box center [334, 608] width 52 height 21
click at [33, 313] on div at bounding box center [31, 306] width 21 height 21
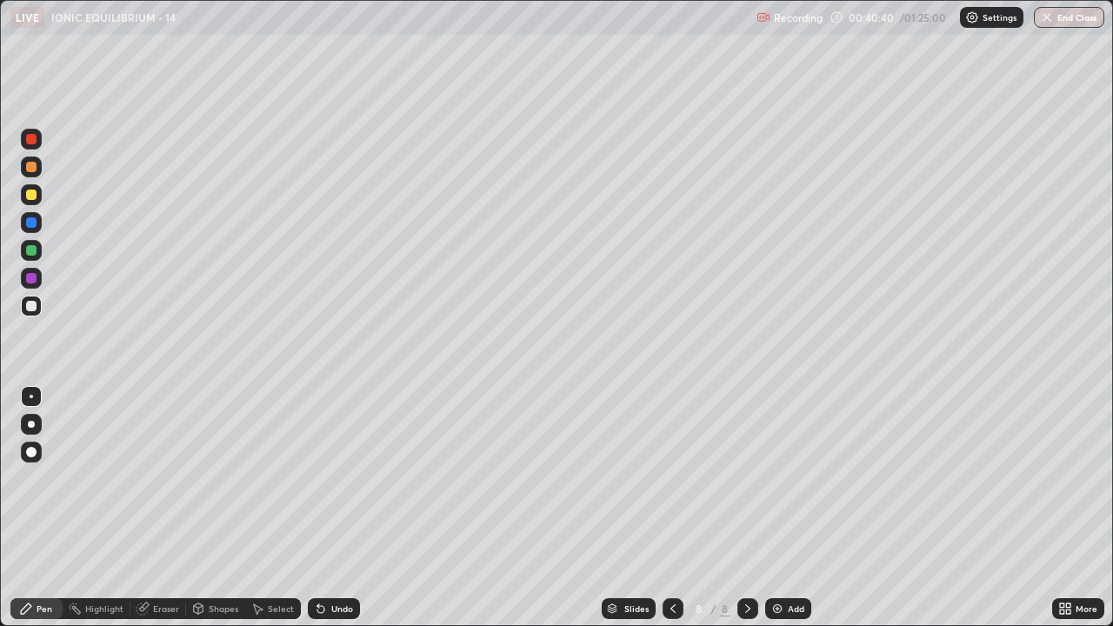
click at [326, 508] on div "Undo" at bounding box center [334, 608] width 52 height 21
click at [317, 508] on icon at bounding box center [318, 606] width 2 height 2
click at [326, 508] on div "Undo" at bounding box center [334, 608] width 52 height 21
click at [30, 246] on div at bounding box center [31, 250] width 10 height 10
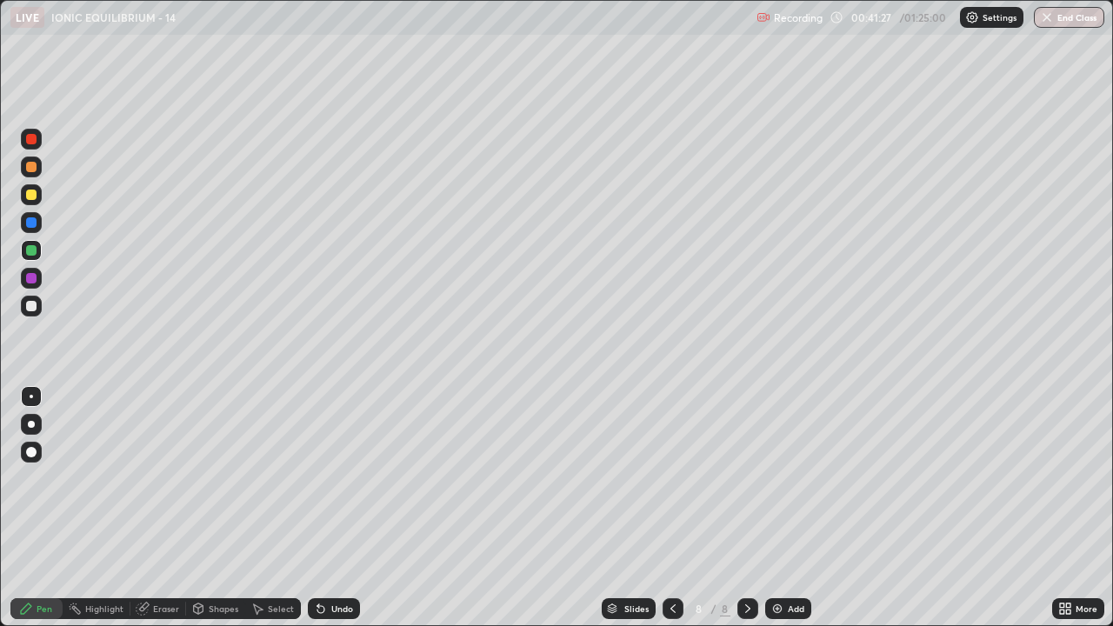
click at [335, 508] on div "Undo" at bounding box center [342, 609] width 22 height 9
click at [156, 508] on div "Eraser" at bounding box center [166, 609] width 26 height 9
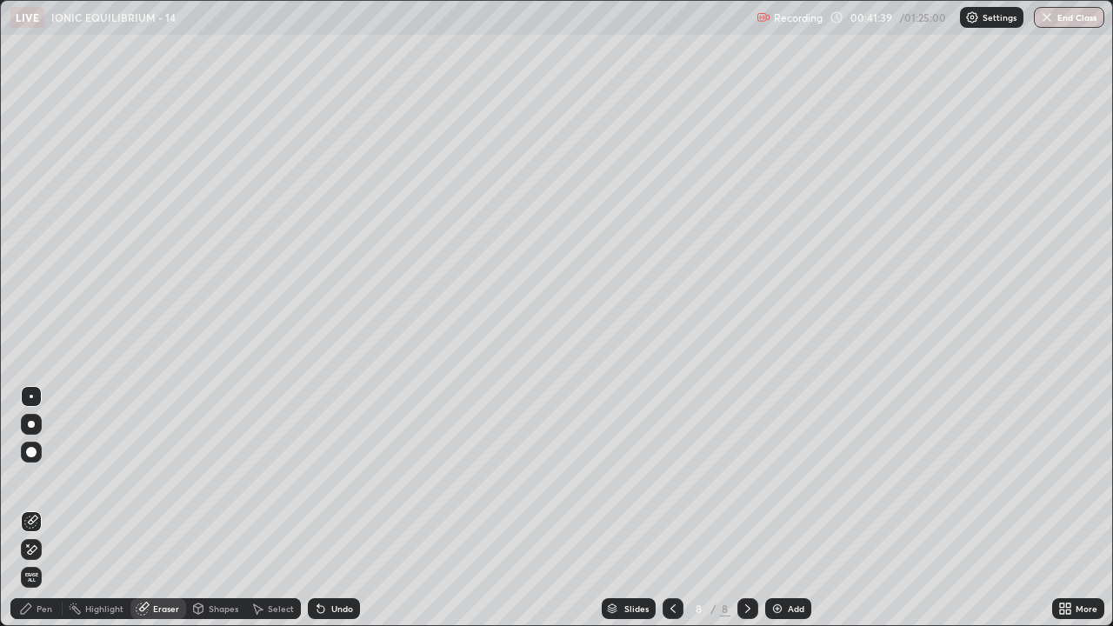
click at [41, 508] on div "Pen" at bounding box center [36, 608] width 52 height 21
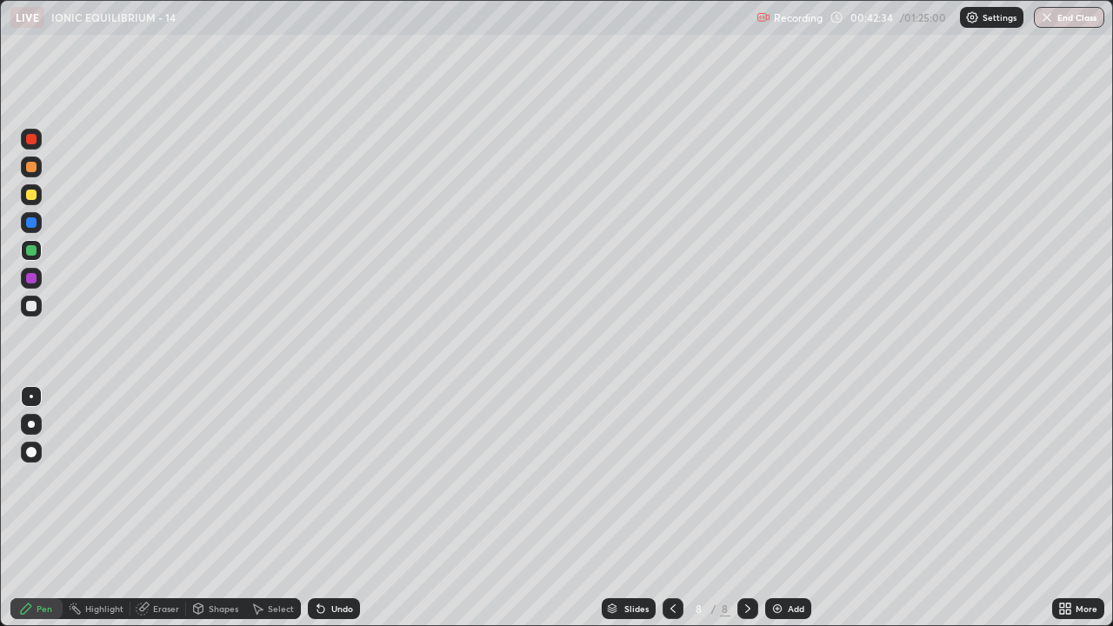
click at [509, 508] on div "Slides 8 / 8 Add" at bounding box center [706, 608] width 692 height 35
click at [275, 508] on div "Select" at bounding box center [281, 609] width 26 height 9
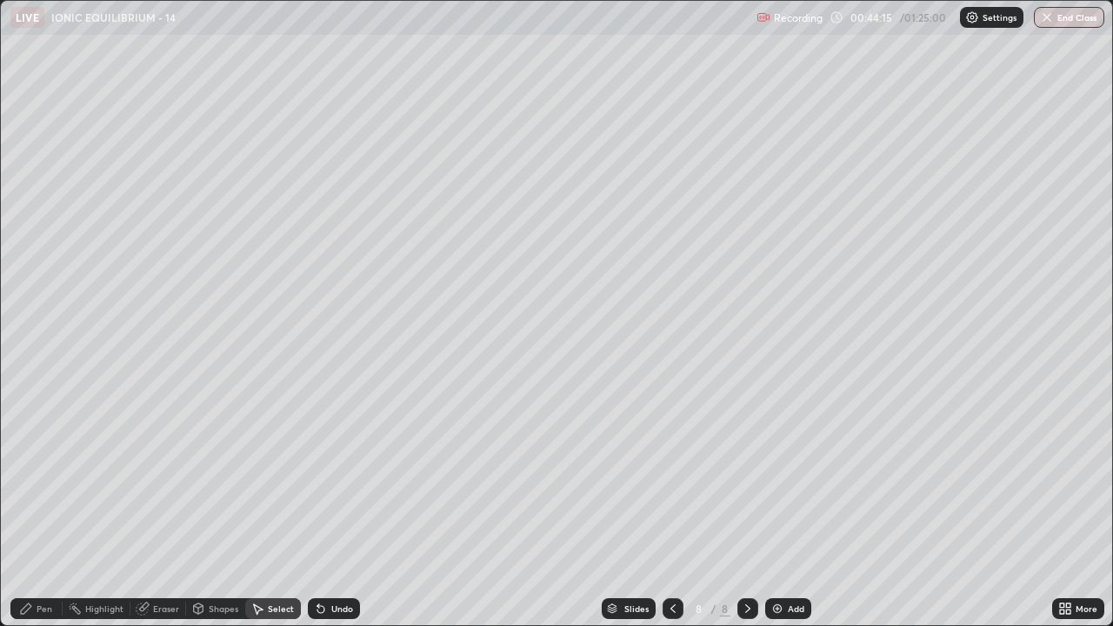
click at [175, 508] on div "Eraser" at bounding box center [158, 608] width 56 height 21
click at [42, 508] on div "Pen" at bounding box center [45, 609] width 16 height 9
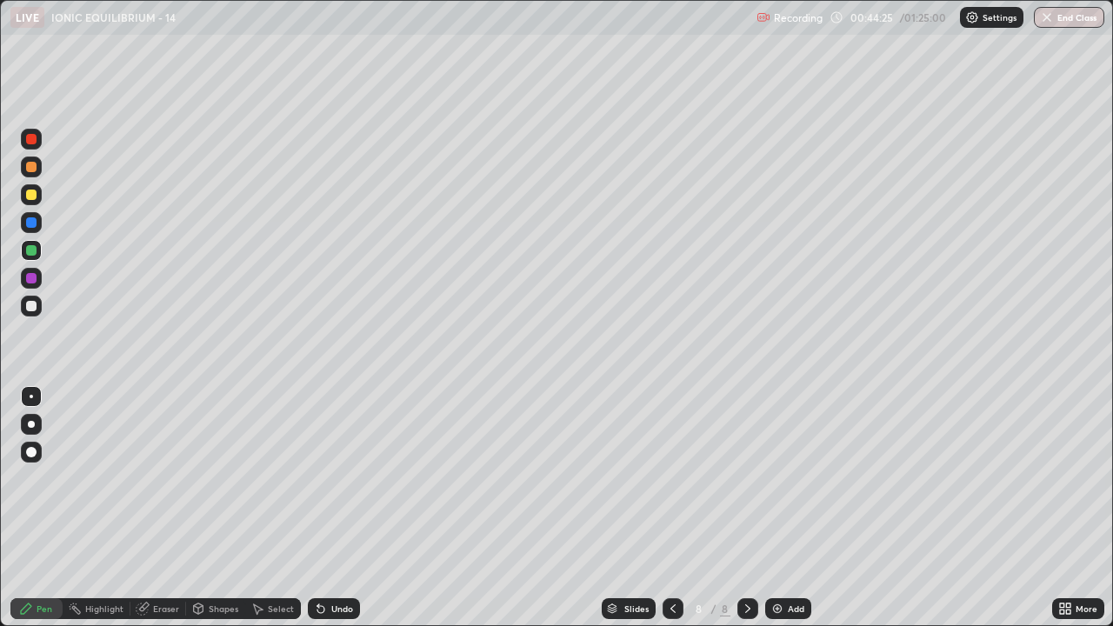
click at [36, 307] on div at bounding box center [31, 306] width 10 height 10
click at [276, 508] on div "Select" at bounding box center [281, 609] width 26 height 9
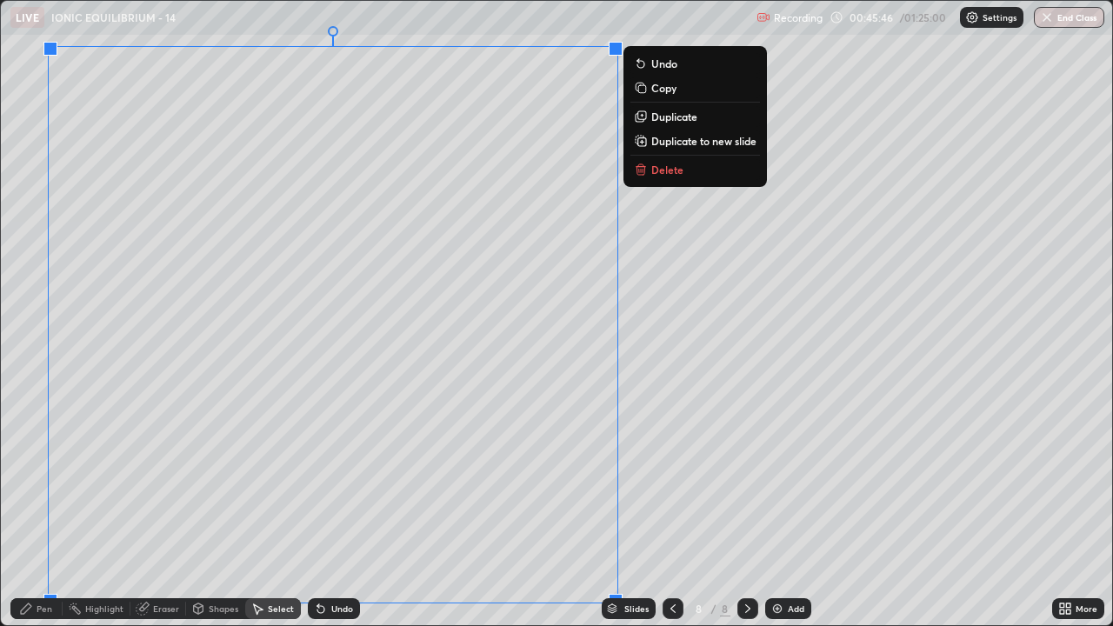
click at [660, 144] on p "Duplicate to new slide" at bounding box center [703, 141] width 105 height 14
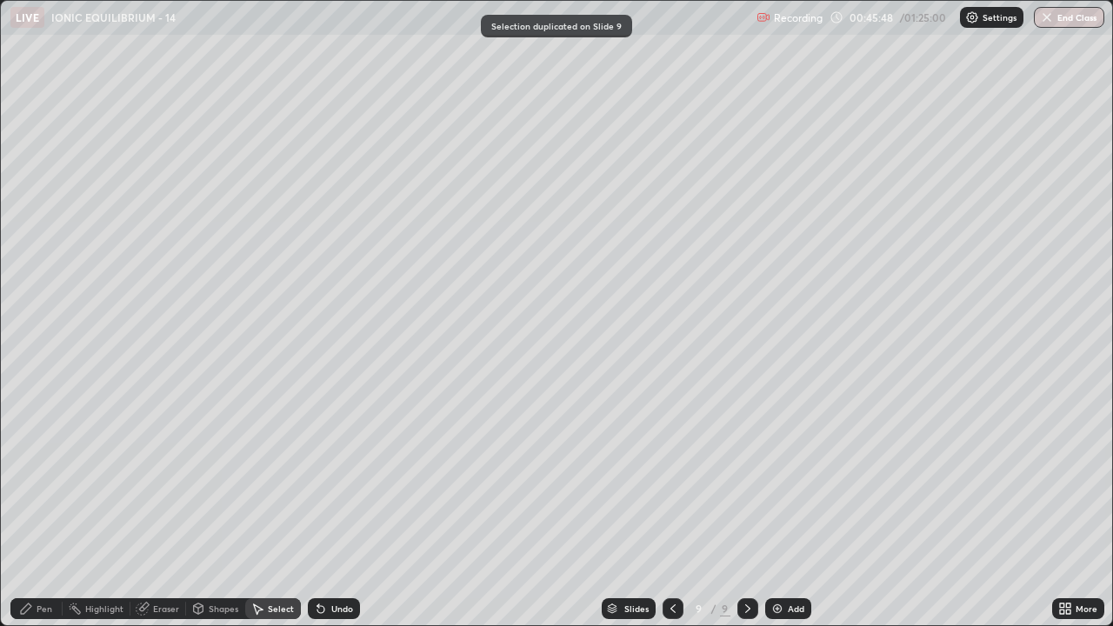
click at [40, 508] on div "Pen" at bounding box center [45, 609] width 16 height 9
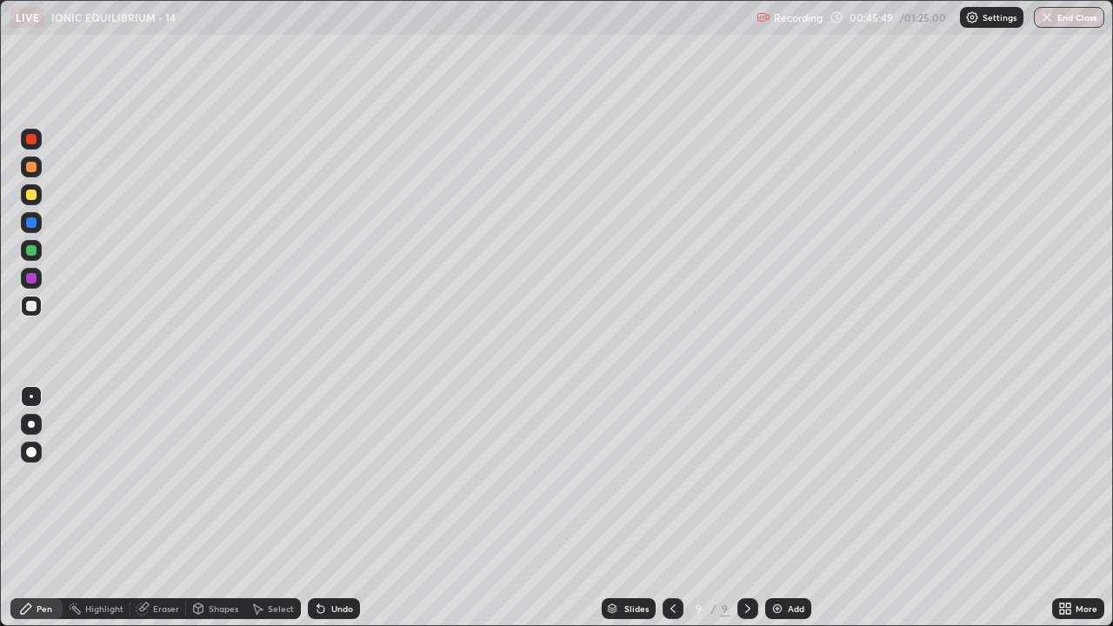
click at [29, 195] on div at bounding box center [31, 195] width 10 height 10
click at [30, 306] on div at bounding box center [31, 306] width 10 height 10
click at [333, 508] on div "Undo" at bounding box center [342, 609] width 22 height 9
click at [331, 508] on div "Undo" at bounding box center [342, 609] width 22 height 9
click at [328, 508] on div "Undo" at bounding box center [334, 608] width 52 height 21
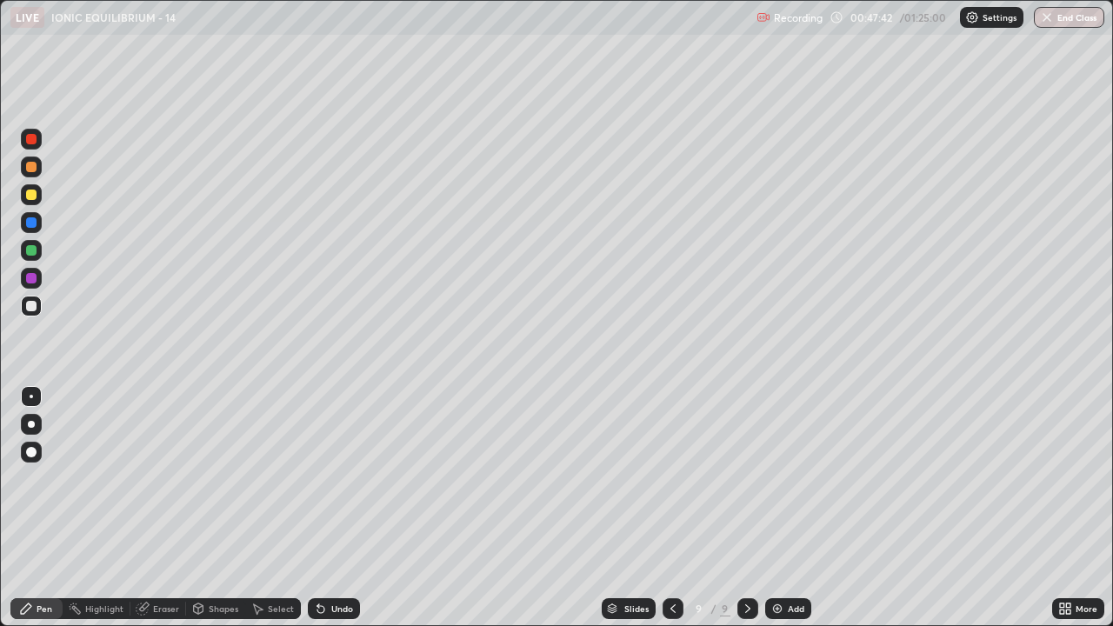
click at [329, 508] on div "Undo" at bounding box center [334, 608] width 52 height 21
click at [327, 508] on div "Undo" at bounding box center [334, 608] width 52 height 21
click at [331, 508] on div "Undo" at bounding box center [334, 608] width 52 height 21
click at [39, 197] on div at bounding box center [31, 194] width 21 height 21
click at [30, 247] on div at bounding box center [31, 250] width 10 height 10
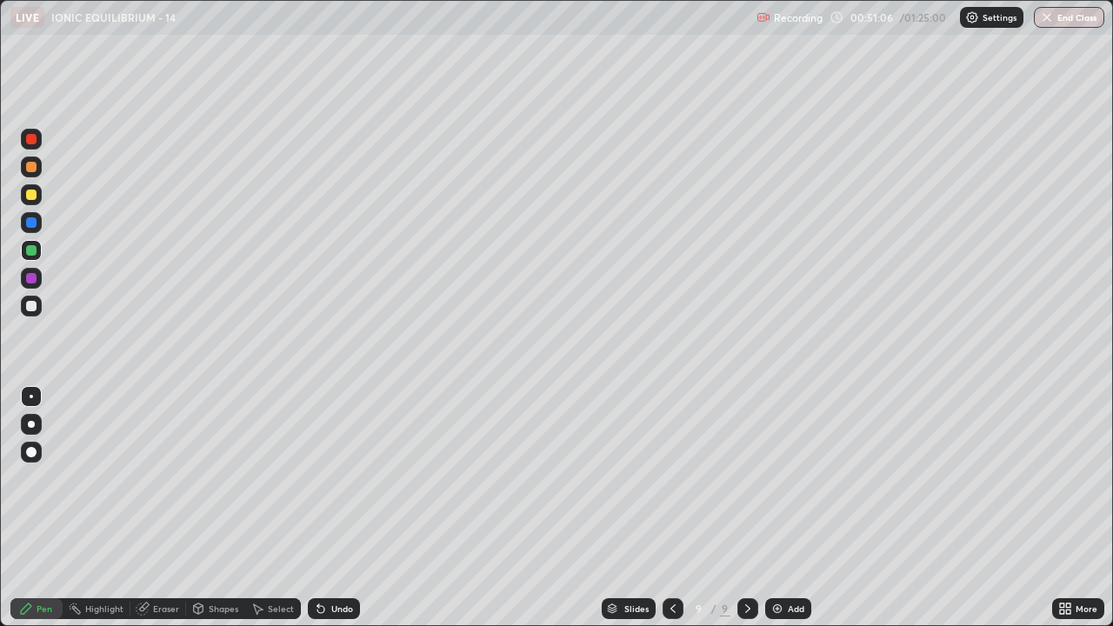
click at [260, 508] on icon at bounding box center [259, 610] width 10 height 10
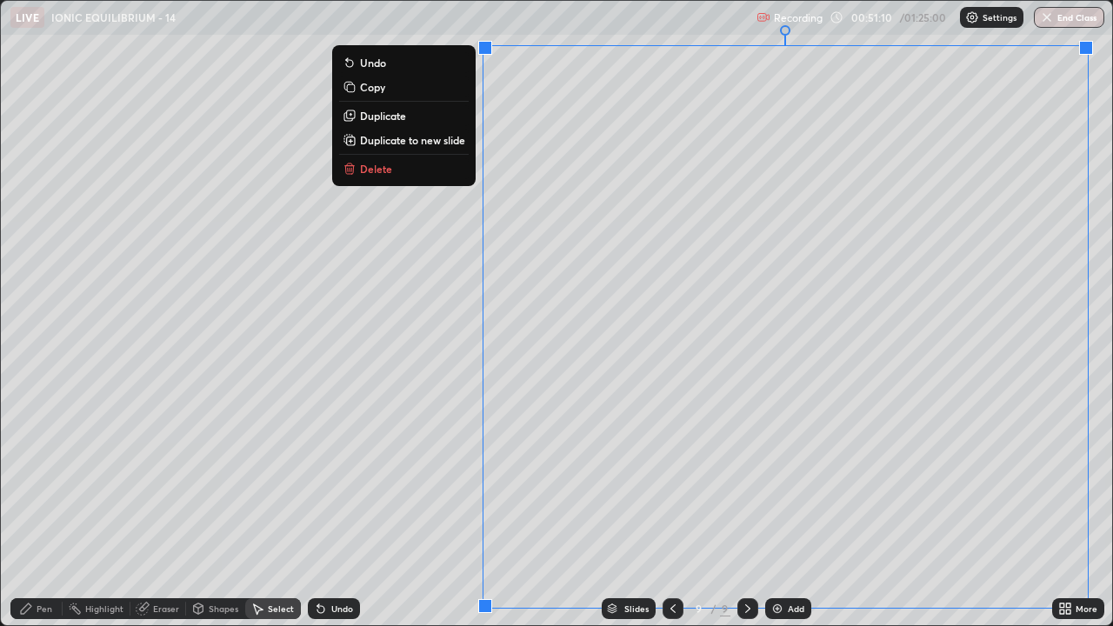
click at [454, 143] on p "Duplicate to new slide" at bounding box center [412, 140] width 105 height 14
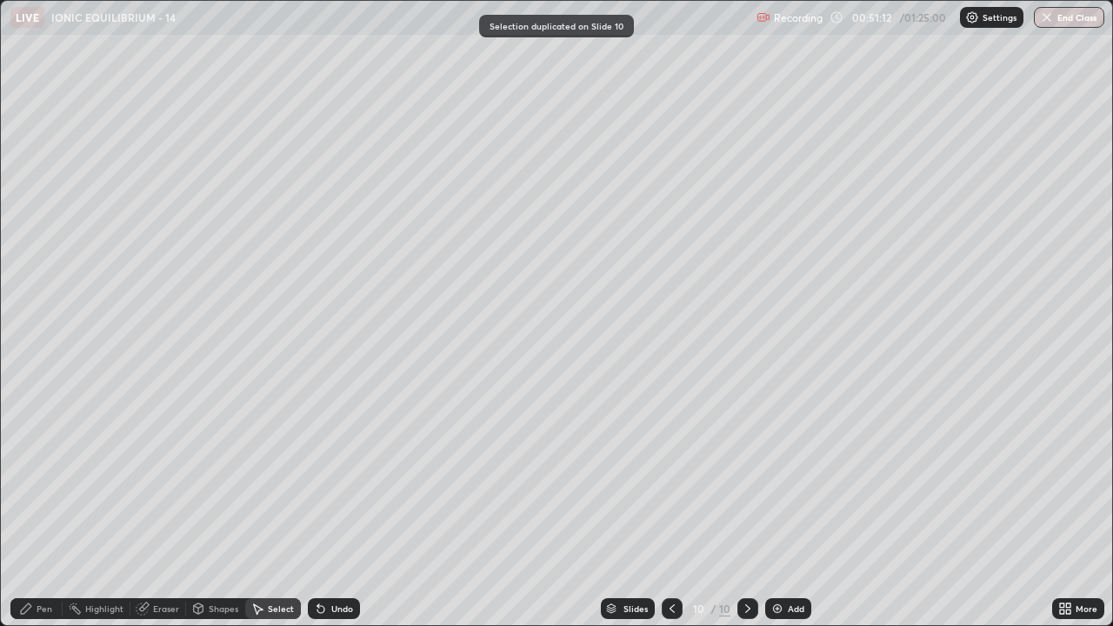
click at [153, 508] on div "Eraser" at bounding box center [166, 609] width 26 height 9
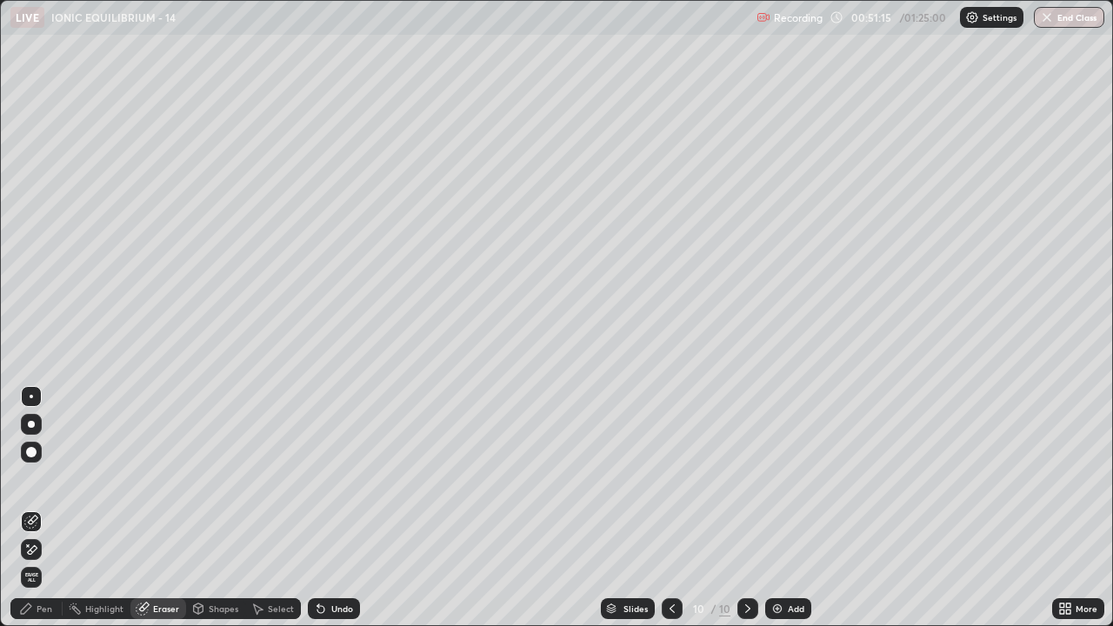
click at [43, 508] on div "Pen" at bounding box center [36, 608] width 52 height 21
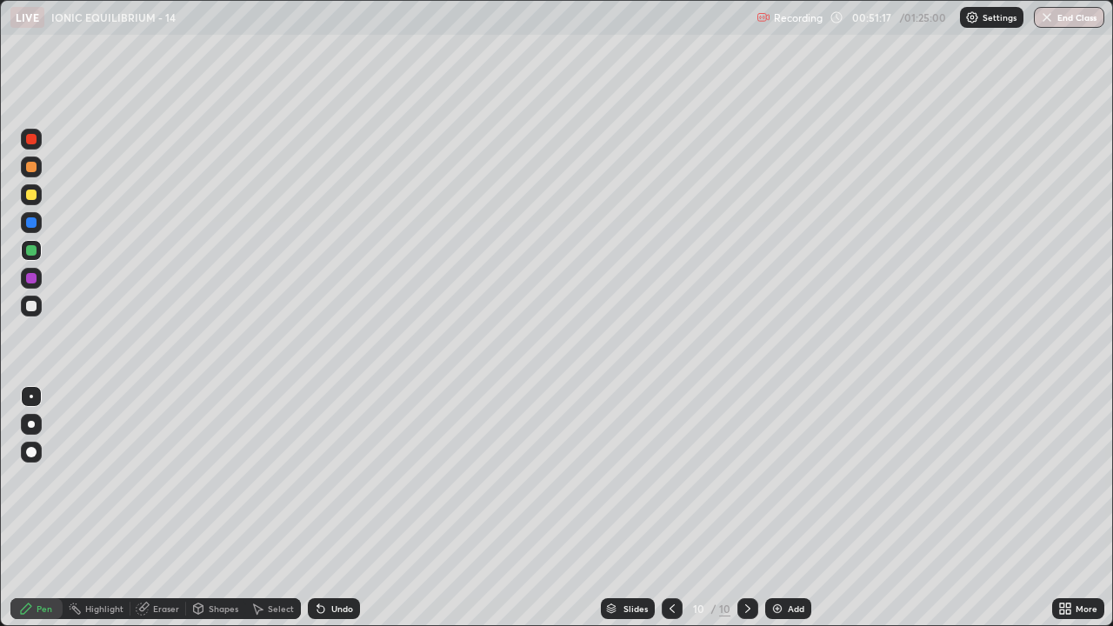
click at [30, 199] on div at bounding box center [31, 195] width 10 height 10
click at [30, 308] on div at bounding box center [31, 306] width 10 height 10
click at [324, 508] on icon at bounding box center [321, 609] width 14 height 14
click at [33, 215] on div at bounding box center [31, 222] width 21 height 21
click at [38, 201] on div at bounding box center [31, 194] width 21 height 21
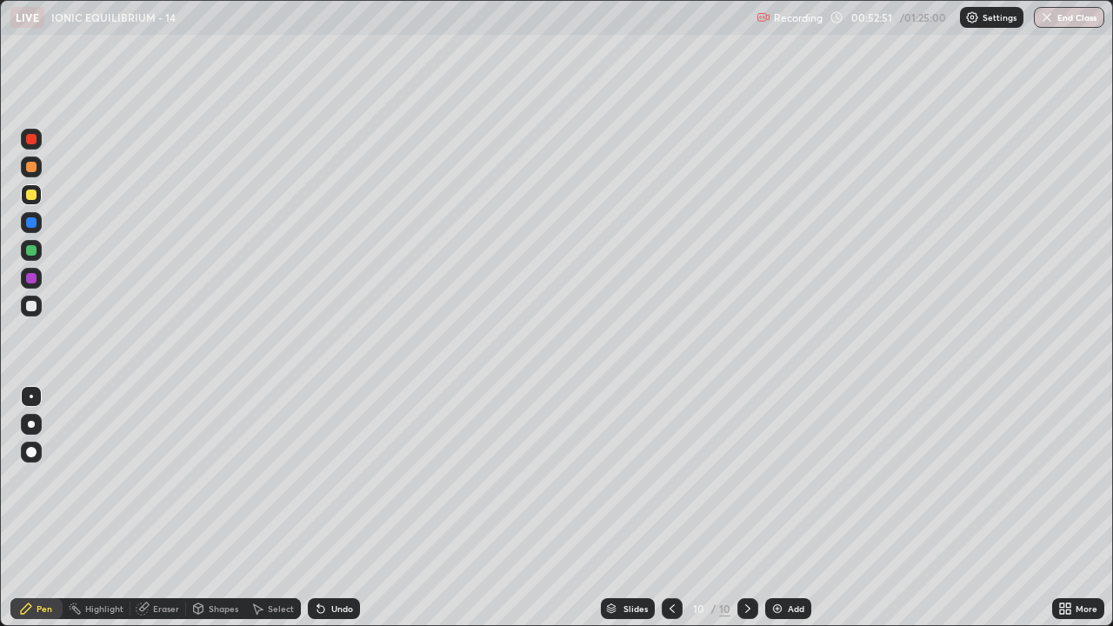
click at [29, 251] on div at bounding box center [31, 250] width 10 height 10
click at [31, 196] on div at bounding box center [31, 195] width 10 height 10
click at [32, 195] on div at bounding box center [31, 195] width 10 height 10
click at [782, 508] on img at bounding box center [778, 609] width 14 height 14
click at [335, 508] on div "Undo" at bounding box center [342, 609] width 22 height 9
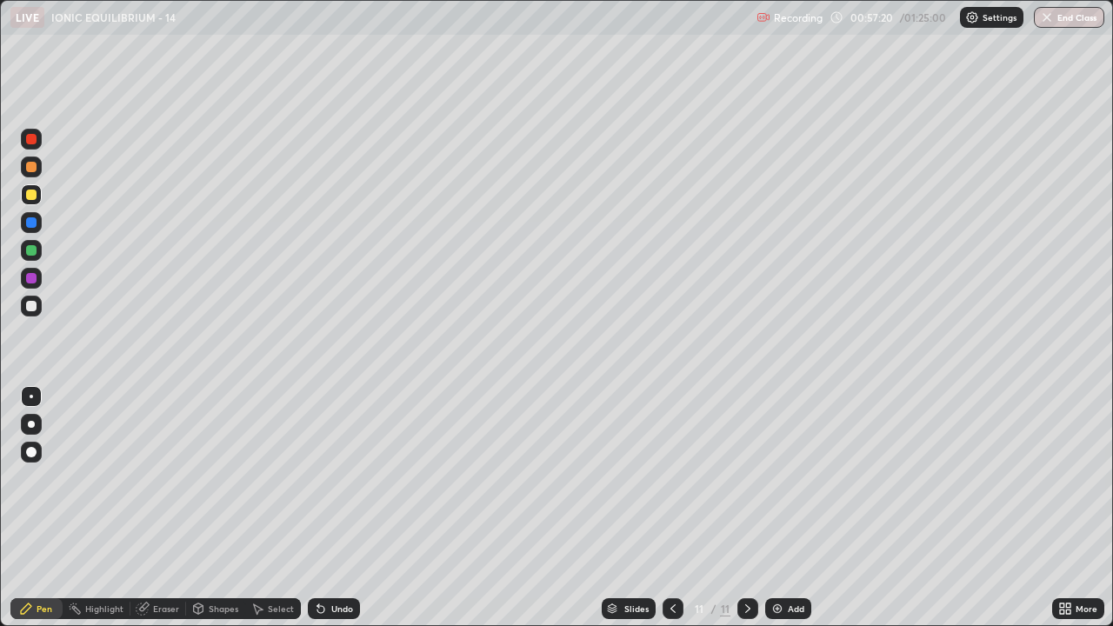
click at [33, 309] on div at bounding box center [31, 306] width 10 height 10
click at [326, 508] on div "Undo" at bounding box center [334, 608] width 52 height 21
click at [320, 508] on div "Undo" at bounding box center [334, 608] width 52 height 21
click at [317, 508] on icon at bounding box center [321, 609] width 14 height 14
click at [317, 508] on icon at bounding box center [318, 606] width 2 height 2
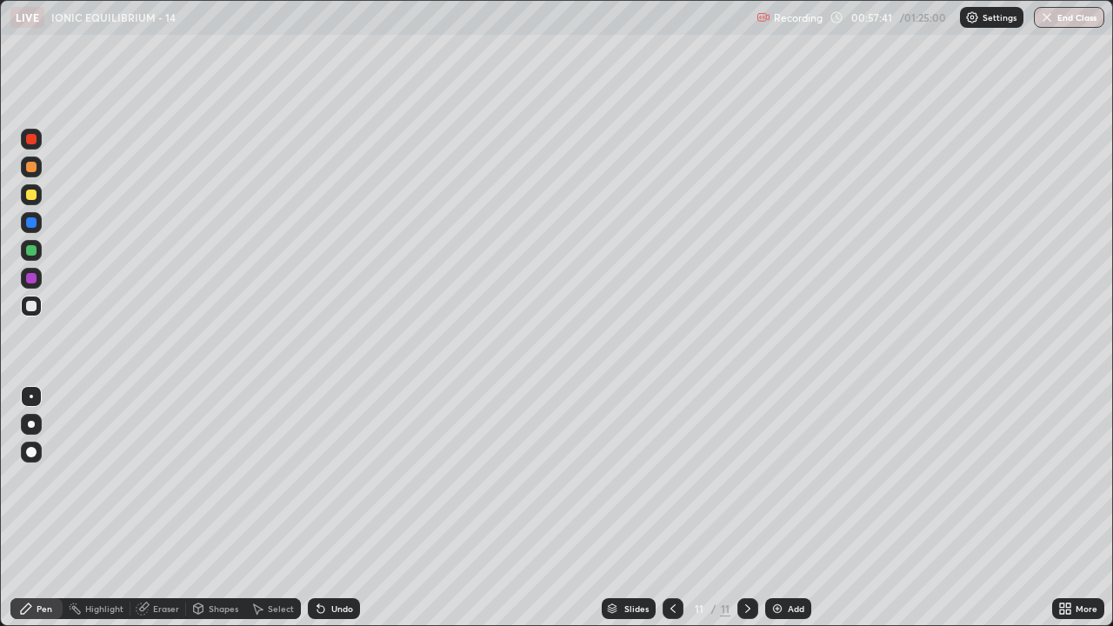
click at [327, 508] on div "Undo" at bounding box center [334, 608] width 52 height 21
click at [325, 508] on div "Undo" at bounding box center [334, 608] width 52 height 21
click at [331, 508] on div "Undo" at bounding box center [342, 609] width 22 height 9
click at [31, 168] on div at bounding box center [31, 167] width 10 height 10
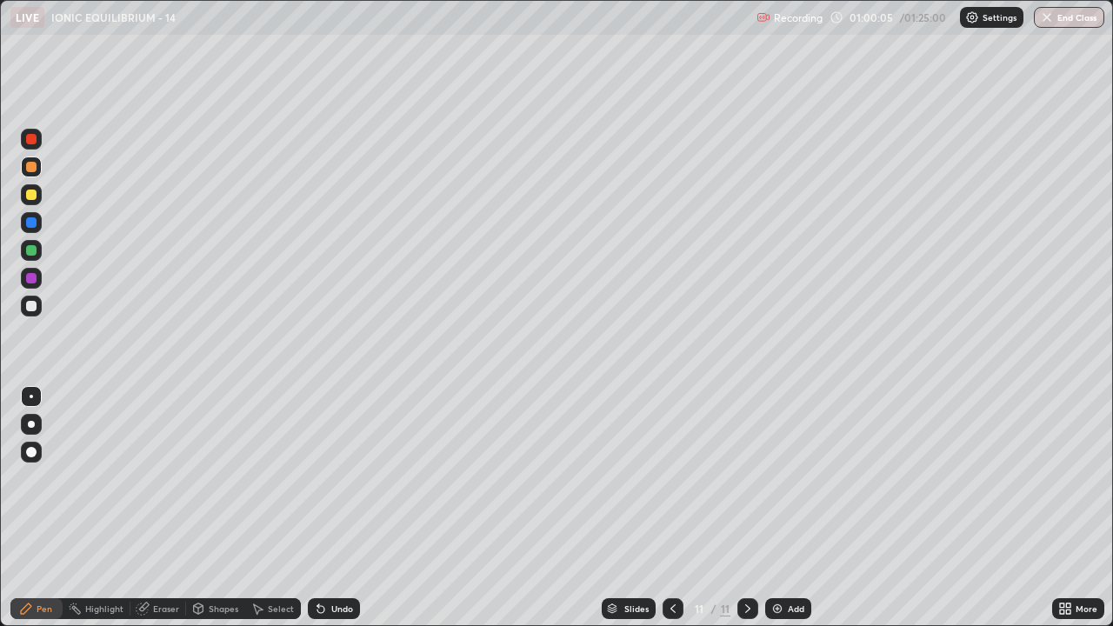
click at [36, 311] on div at bounding box center [31, 306] width 21 height 21
click at [268, 508] on div "Select" at bounding box center [281, 609] width 26 height 9
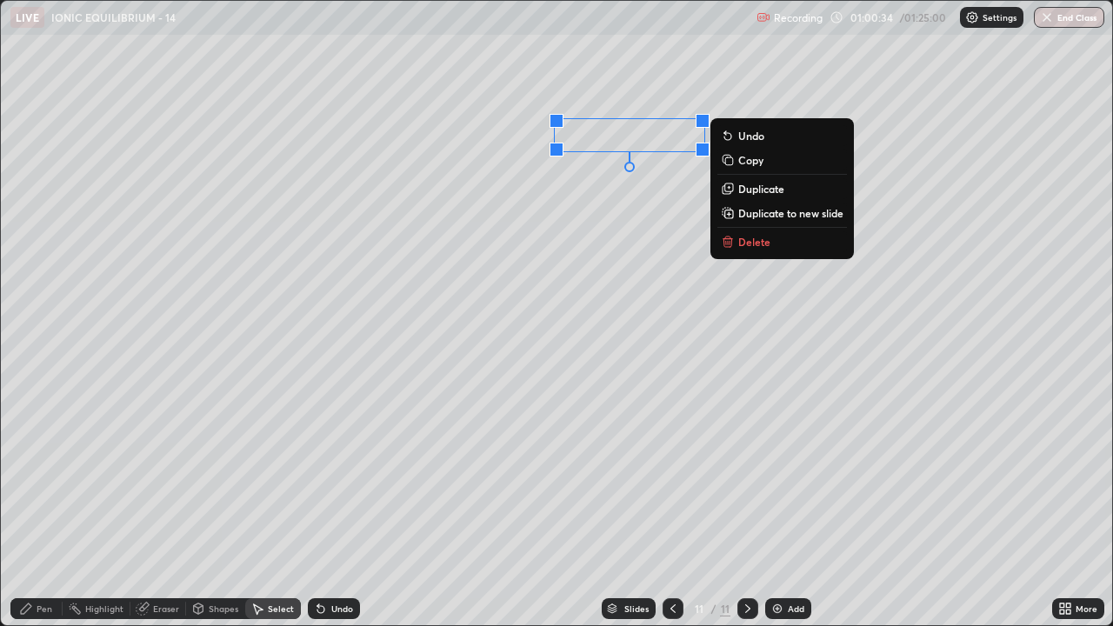
click at [594, 230] on div "0 ° Undo Copy Duplicate Duplicate to new slide Delete" at bounding box center [557, 313] width 1112 height 625
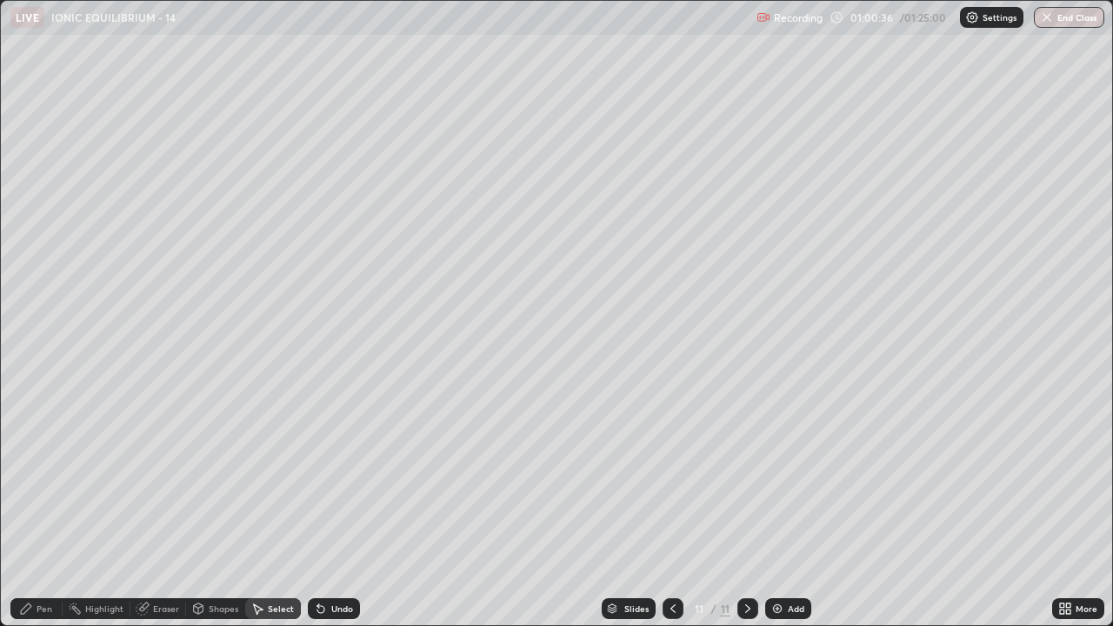
click at [50, 508] on div "Pen" at bounding box center [45, 609] width 16 height 9
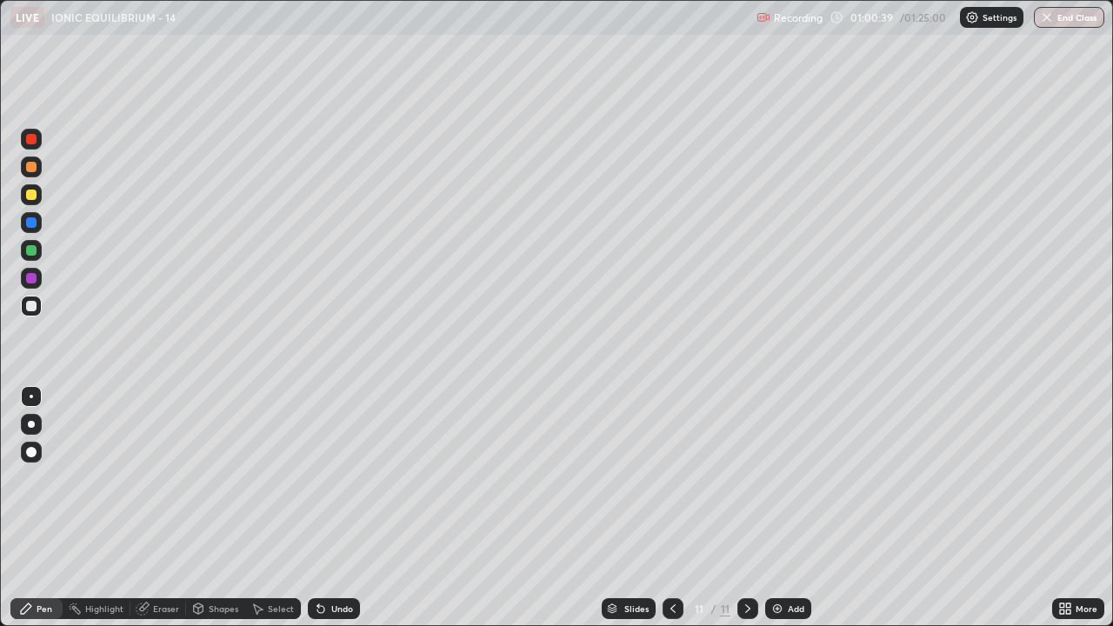
click at [32, 249] on div at bounding box center [31, 250] width 10 height 10
click at [337, 508] on div "Undo" at bounding box center [342, 609] width 22 height 9
click at [339, 508] on div "Undo" at bounding box center [342, 609] width 22 height 9
click at [30, 306] on div at bounding box center [31, 306] width 10 height 10
click at [30, 271] on div at bounding box center [31, 278] width 21 height 21
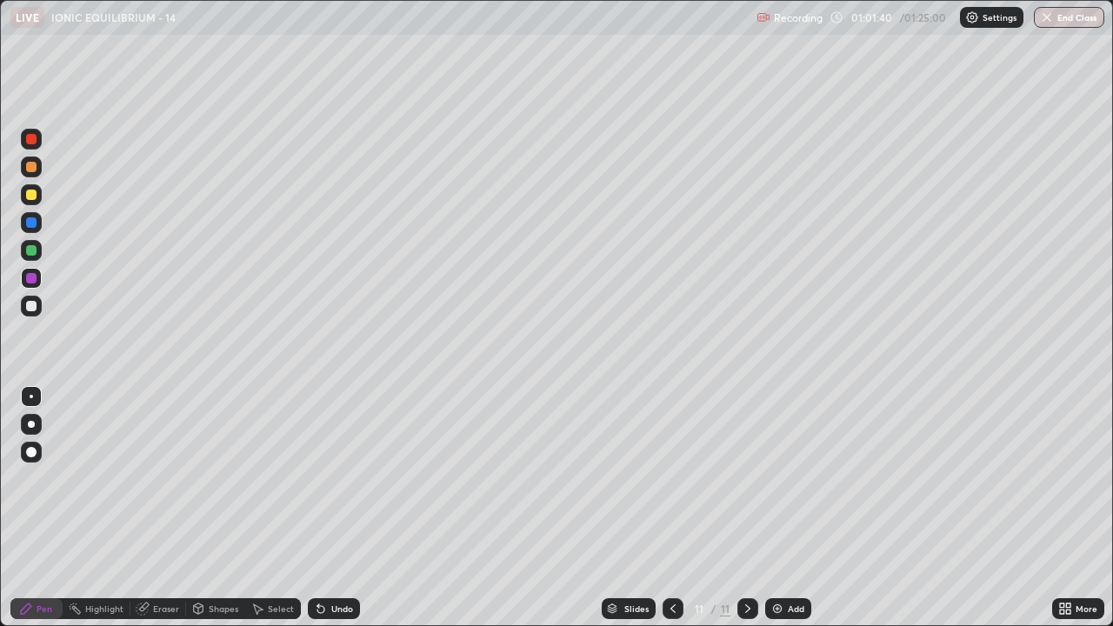
click at [337, 508] on div "Undo" at bounding box center [342, 609] width 22 height 9
click at [336, 508] on div "Undo" at bounding box center [342, 609] width 22 height 9
click at [333, 508] on div "Undo" at bounding box center [342, 609] width 22 height 9
click at [329, 508] on div "Undo" at bounding box center [334, 608] width 52 height 21
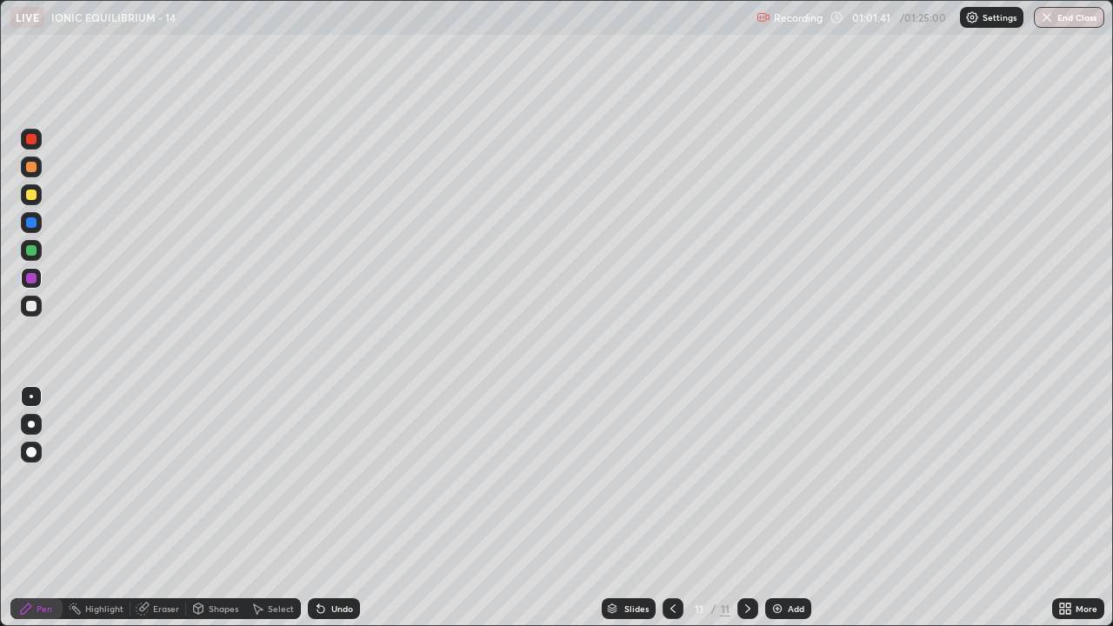
click at [329, 508] on div "Undo" at bounding box center [334, 608] width 52 height 21
click at [330, 508] on div "Undo" at bounding box center [334, 608] width 52 height 21
click at [31, 196] on div at bounding box center [31, 195] width 10 height 10
click at [342, 508] on div "Undo" at bounding box center [342, 609] width 22 height 9
click at [30, 307] on div at bounding box center [31, 306] width 10 height 10
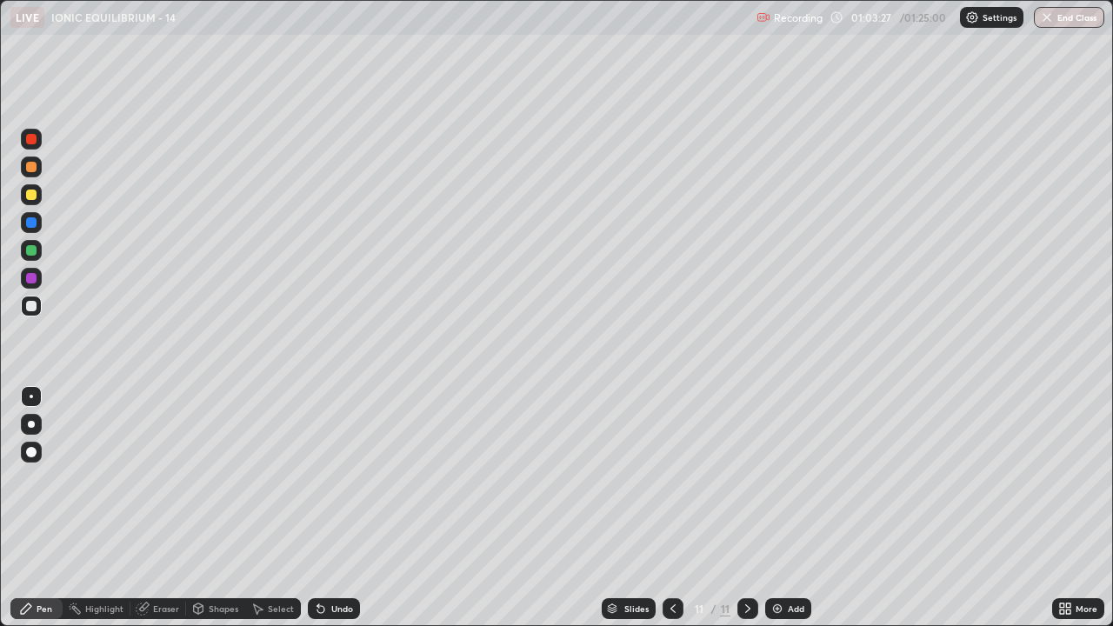
click at [25, 201] on div at bounding box center [31, 194] width 21 height 21
click at [30, 170] on div at bounding box center [31, 167] width 10 height 10
click at [349, 508] on div "Undo" at bounding box center [342, 609] width 22 height 9
click at [347, 508] on div "Undo" at bounding box center [342, 609] width 22 height 9
click at [332, 508] on div "Undo" at bounding box center [342, 609] width 22 height 9
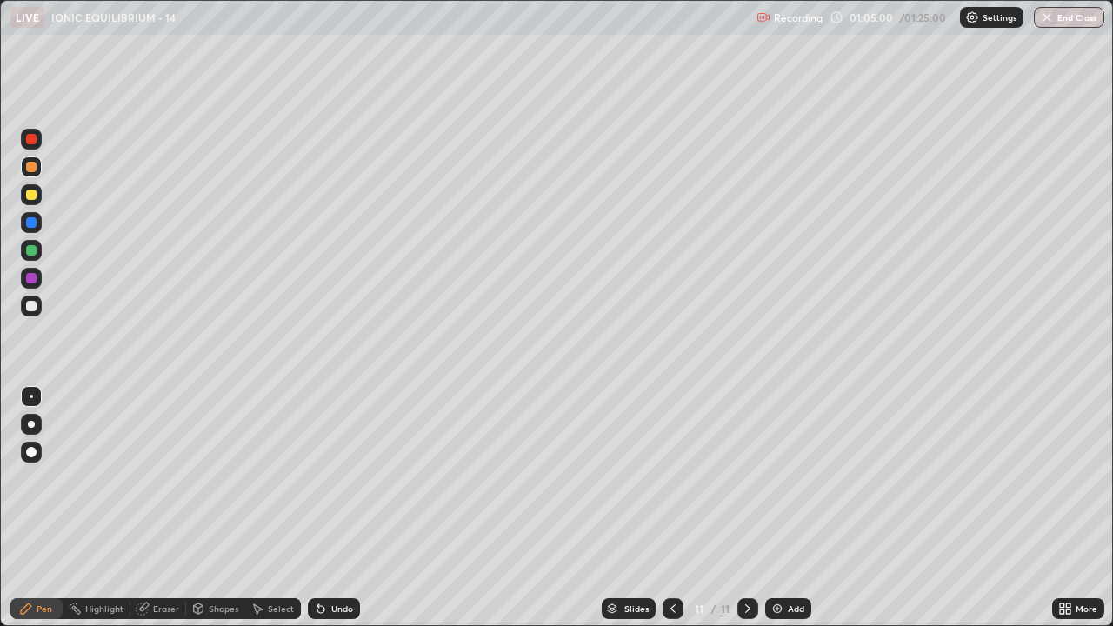
click at [337, 508] on div "Undo" at bounding box center [334, 608] width 52 height 21
click at [165, 508] on div "Eraser" at bounding box center [166, 609] width 26 height 9
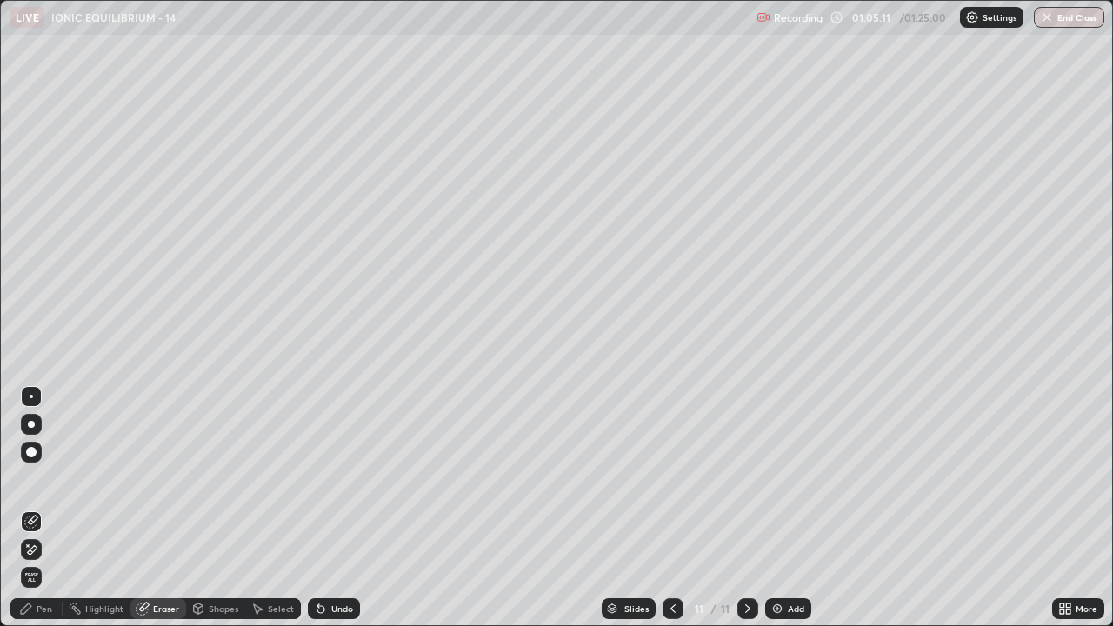
click at [34, 508] on div "Pen" at bounding box center [36, 608] width 52 height 21
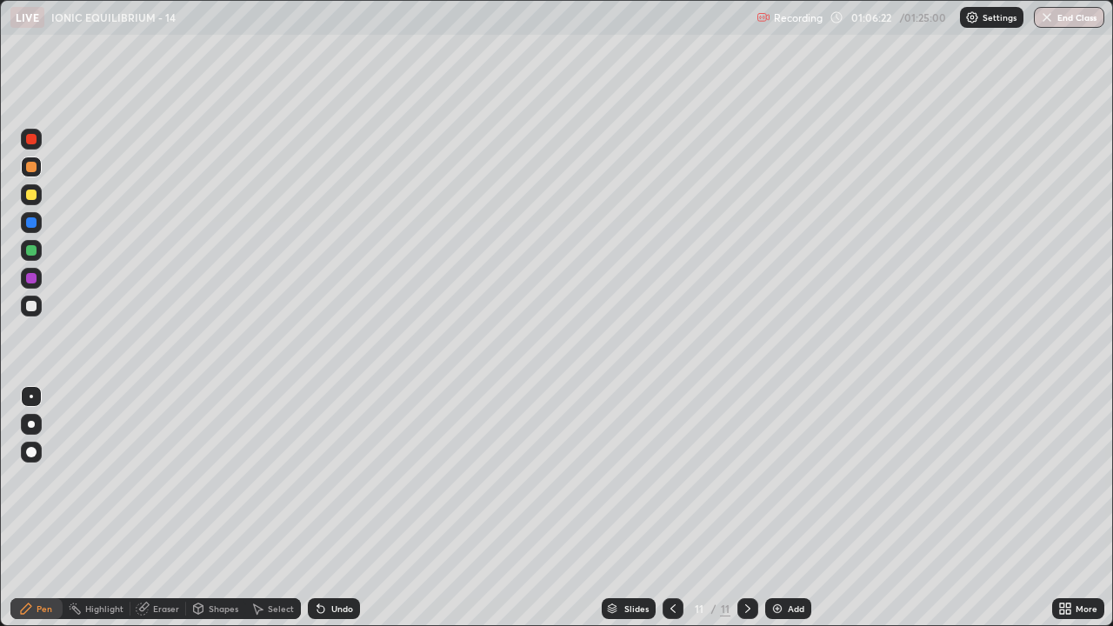
click at [31, 308] on div at bounding box center [31, 306] width 10 height 10
click at [277, 508] on div "Select" at bounding box center [281, 609] width 26 height 9
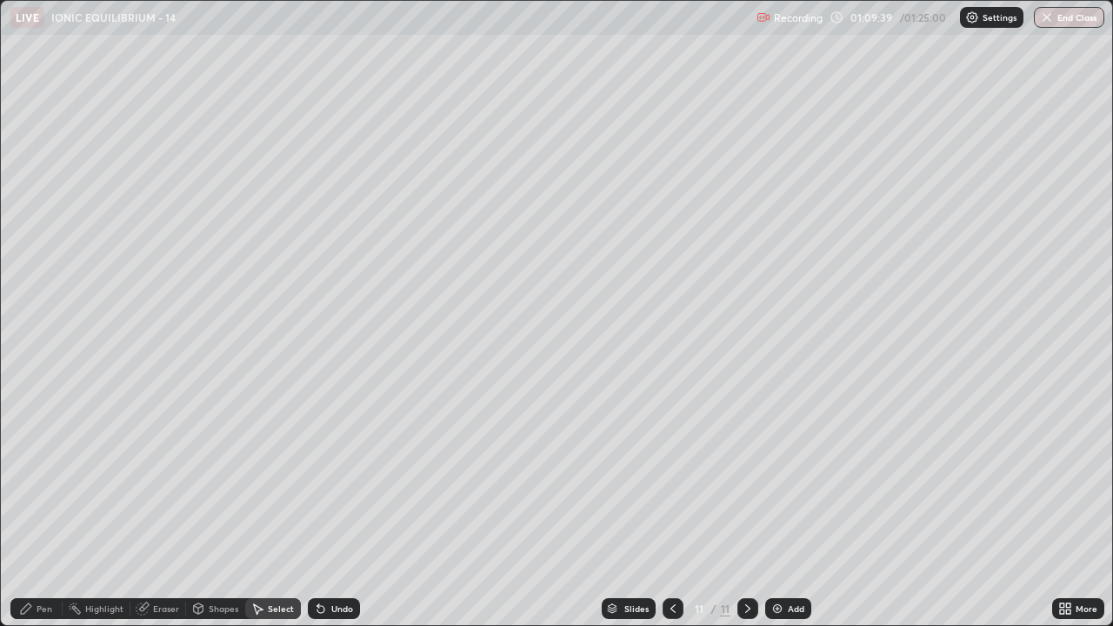
click at [36, 508] on div "Pen" at bounding box center [36, 608] width 52 height 21
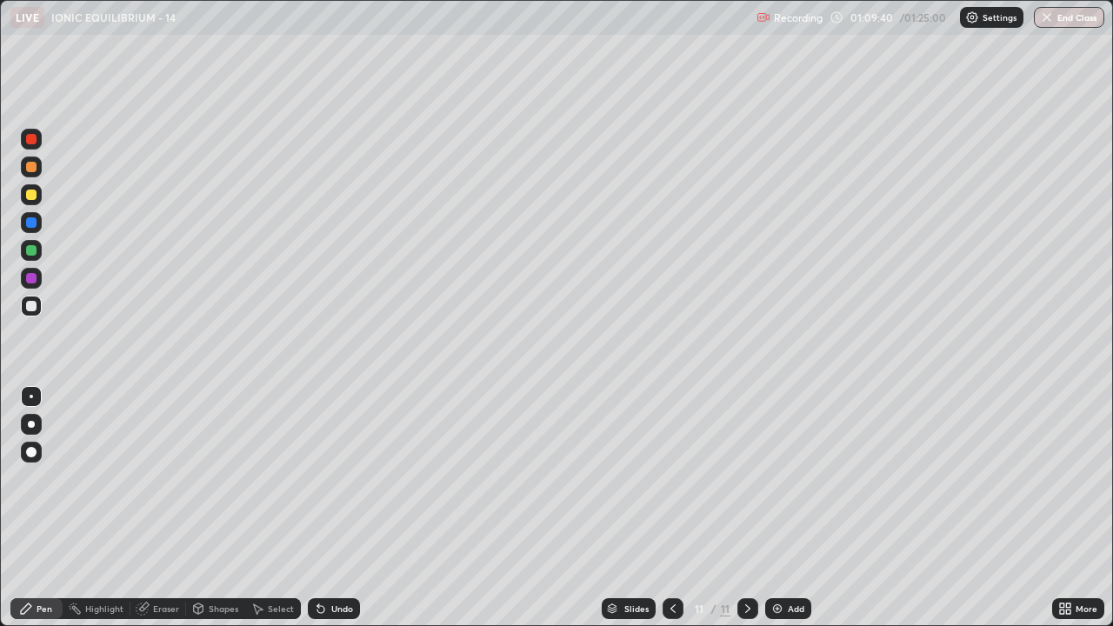
click at [30, 195] on div at bounding box center [31, 195] width 10 height 10
click at [783, 508] on div "Add" at bounding box center [788, 608] width 46 height 21
click at [30, 308] on div at bounding box center [31, 306] width 10 height 10
click at [327, 508] on div "Undo" at bounding box center [334, 608] width 52 height 21
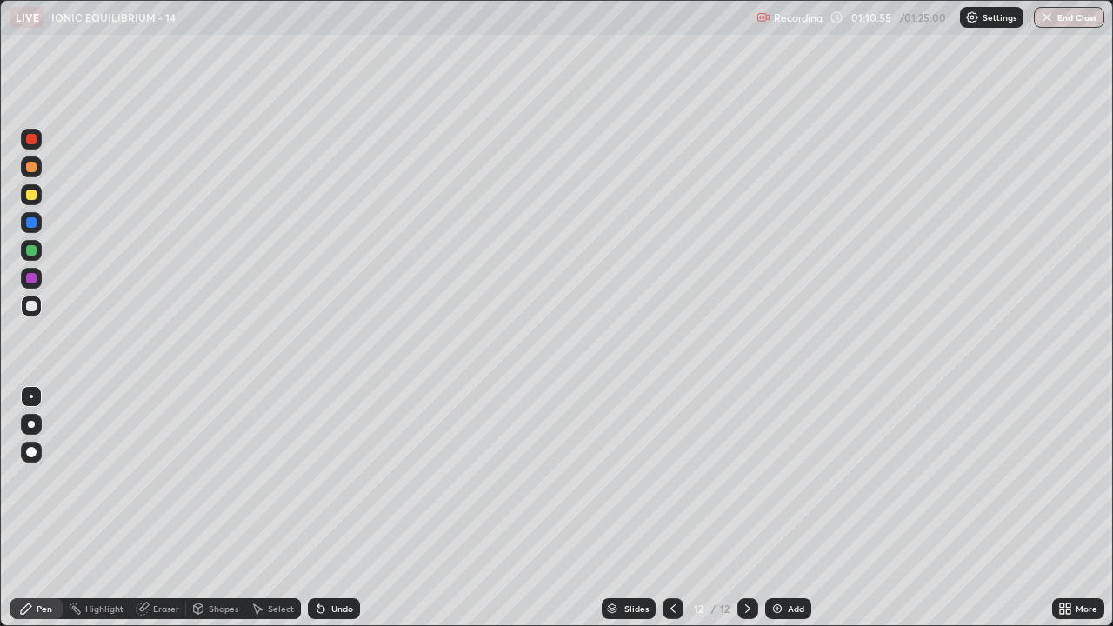
click at [30, 197] on div at bounding box center [31, 195] width 10 height 10
click at [326, 508] on div "Undo" at bounding box center [334, 608] width 52 height 21
click at [328, 508] on div "Undo" at bounding box center [334, 608] width 52 height 21
click at [330, 508] on div "Undo" at bounding box center [334, 608] width 52 height 21
click at [331, 508] on div "Undo" at bounding box center [342, 609] width 22 height 9
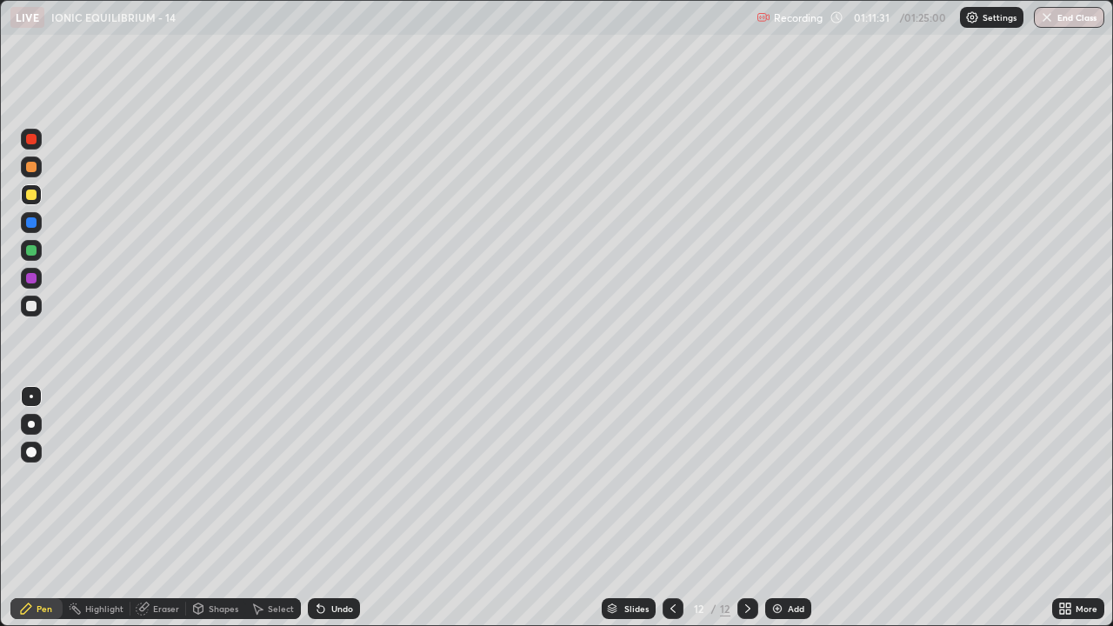
click at [33, 249] on div at bounding box center [31, 250] width 10 height 10
click at [30, 170] on div at bounding box center [31, 167] width 10 height 10
click at [30, 305] on div at bounding box center [31, 306] width 10 height 10
click at [36, 279] on div at bounding box center [31, 278] width 10 height 10
click at [30, 194] on div at bounding box center [31, 195] width 10 height 10
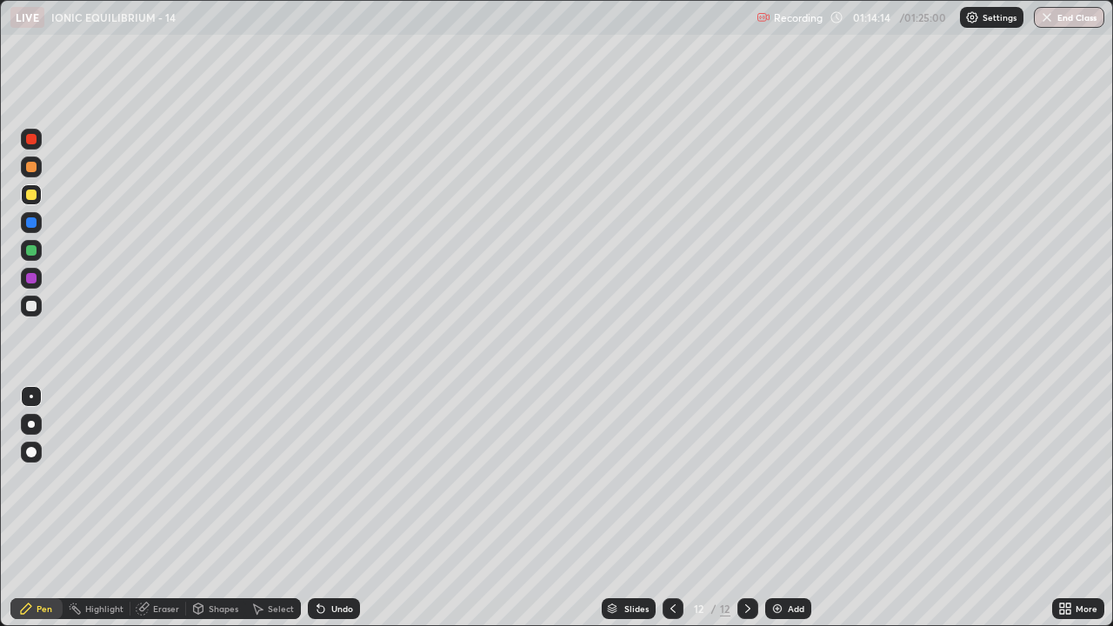
click at [23, 306] on div at bounding box center [31, 306] width 21 height 21
click at [31, 196] on div at bounding box center [31, 195] width 10 height 10
click at [30, 311] on div at bounding box center [31, 306] width 10 height 10
click at [353, 508] on div "Undo" at bounding box center [334, 608] width 52 height 21
click at [32, 145] on div at bounding box center [31, 139] width 21 height 21
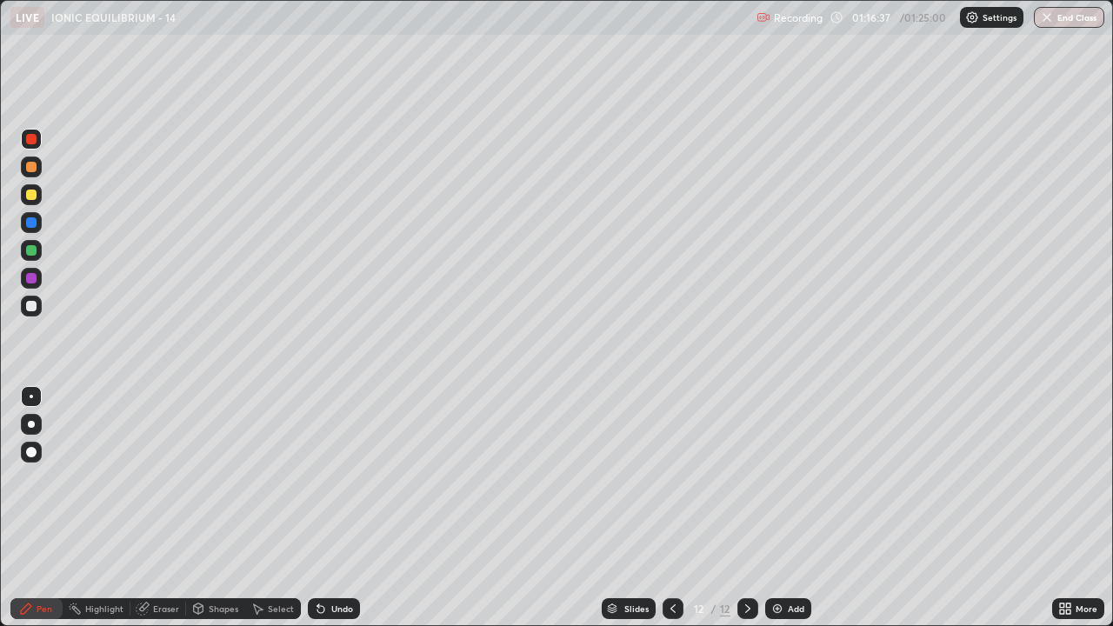
click at [331, 508] on div "Undo" at bounding box center [342, 609] width 22 height 9
click at [1072, 20] on button "End Class" at bounding box center [1069, 17] width 70 height 21
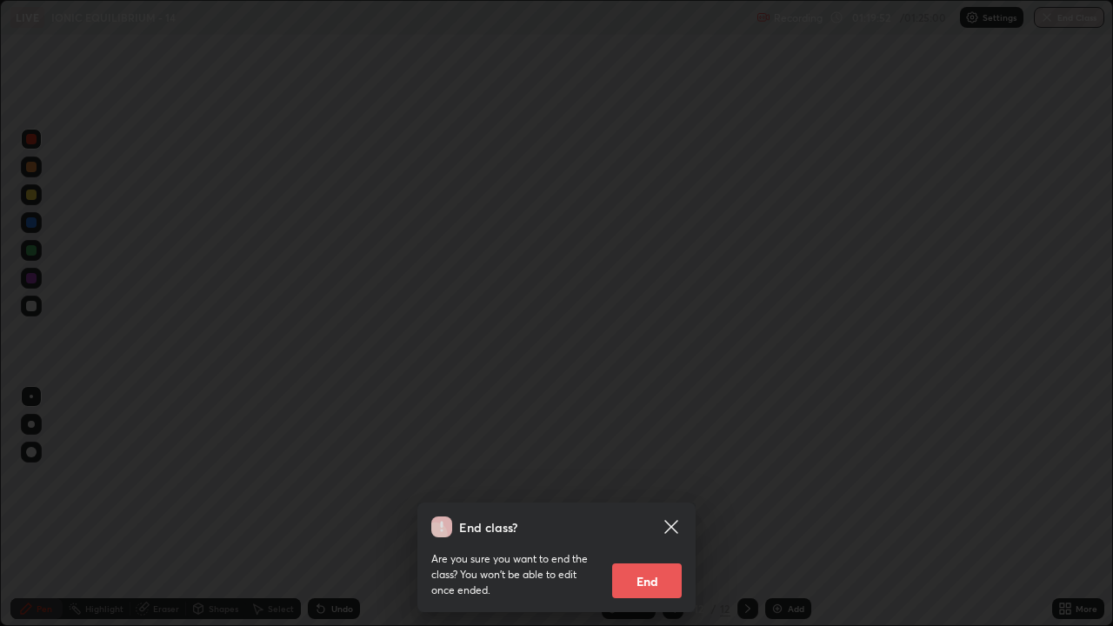
click at [649, 508] on button "End" at bounding box center [647, 581] width 70 height 35
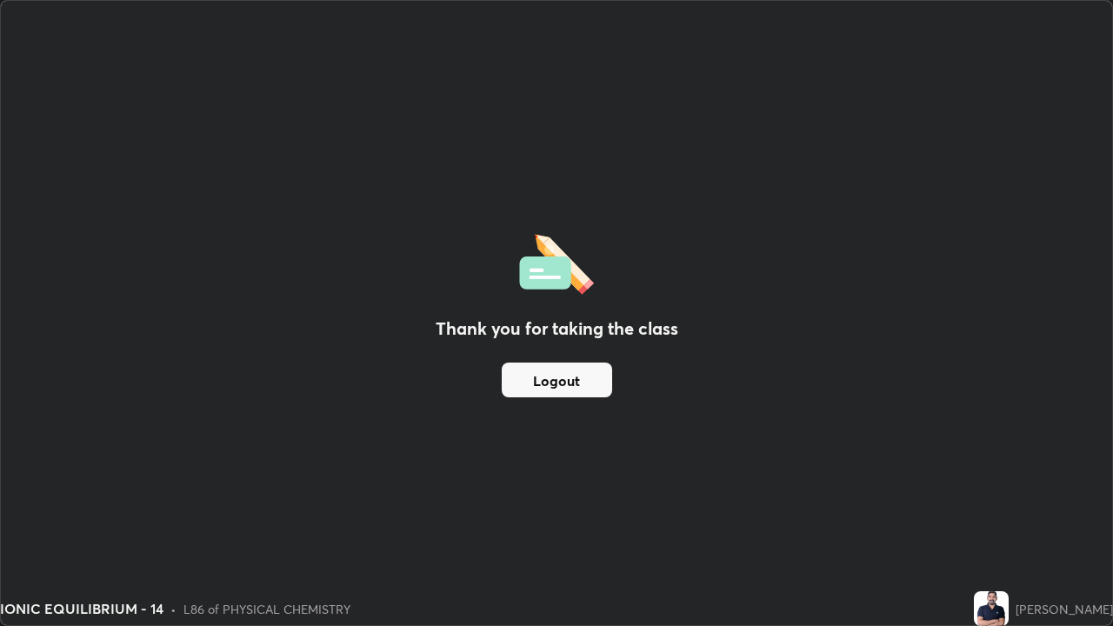
click at [563, 383] on button "Logout" at bounding box center [557, 380] width 110 height 35
click at [566, 383] on button "Logout" at bounding box center [557, 380] width 110 height 35
click at [565, 384] on button "Logout" at bounding box center [557, 380] width 110 height 35
click at [565, 386] on button "Logout" at bounding box center [557, 380] width 110 height 35
click at [567, 386] on button "Logout" at bounding box center [557, 380] width 110 height 35
